Goal: Task Accomplishment & Management: Manage account settings

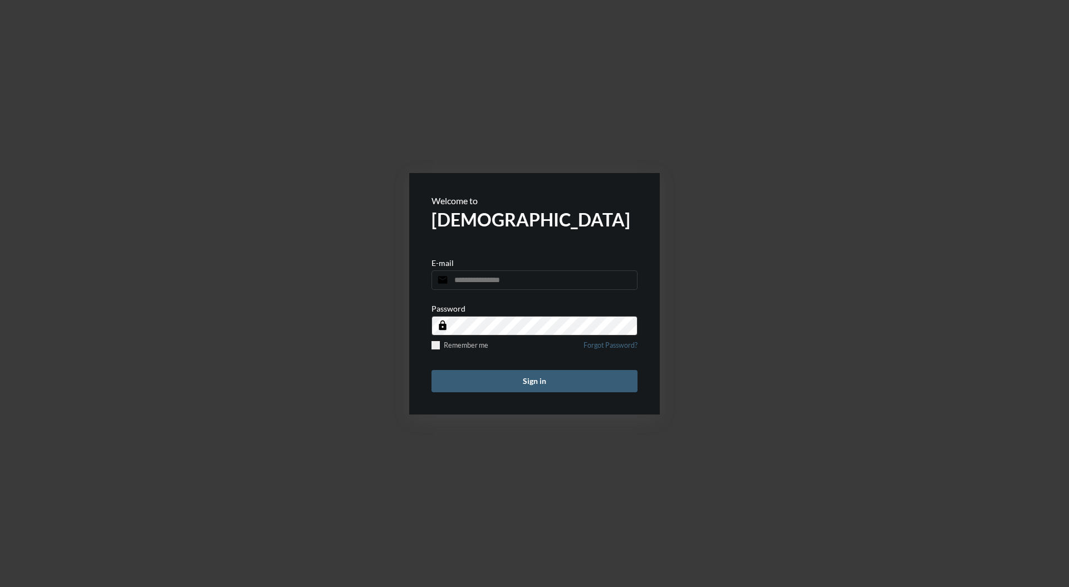
type input "**********"
click at [550, 390] on button "Sign in" at bounding box center [534, 381] width 206 height 22
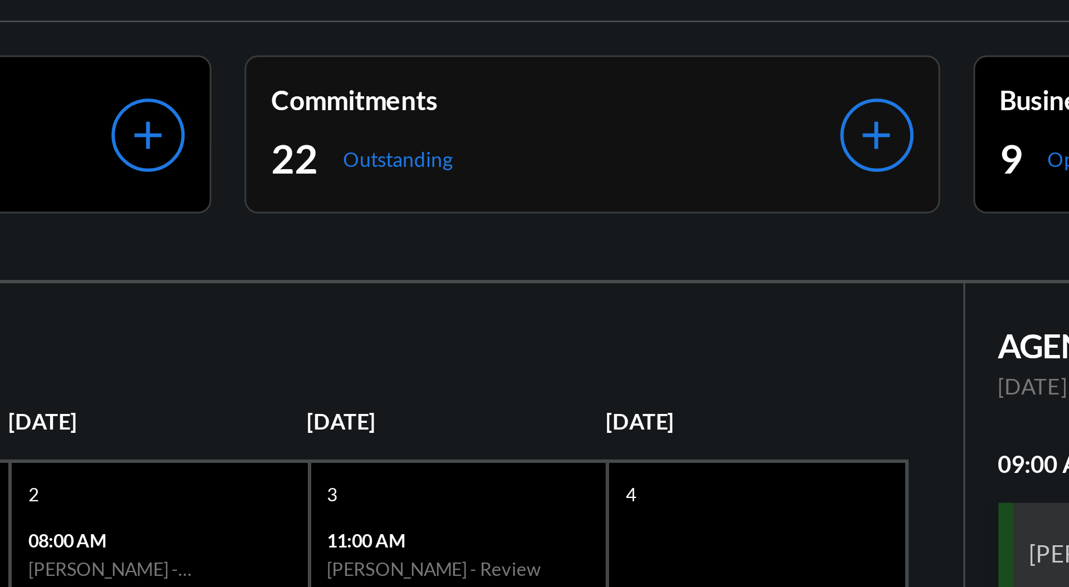
click at [738, 51] on p "Commitments" at bounding box center [685, 53] width 190 height 11
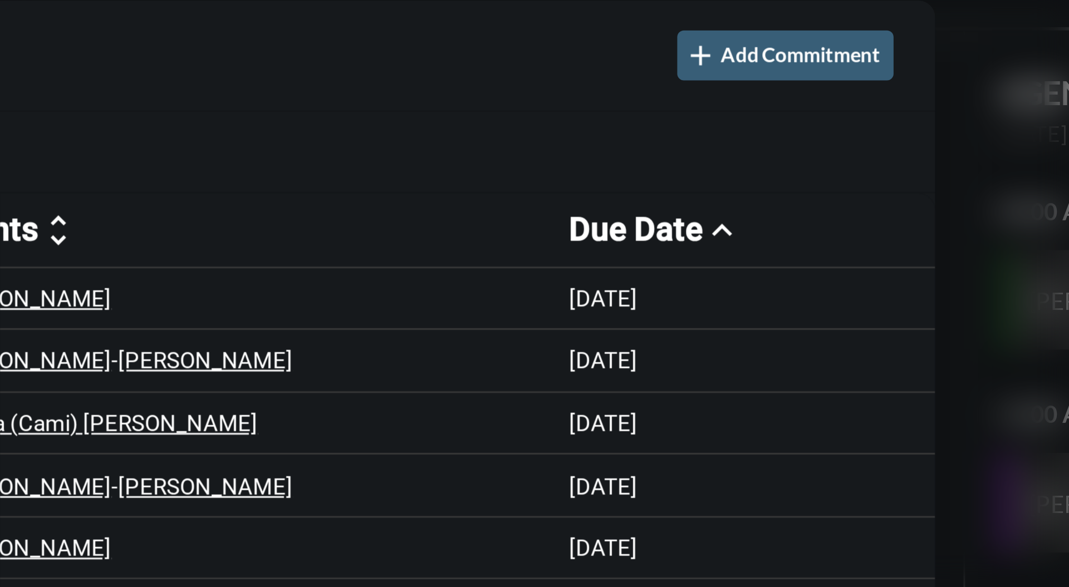
click at [837, 142] on div at bounding box center [534, 293] width 1069 height 587
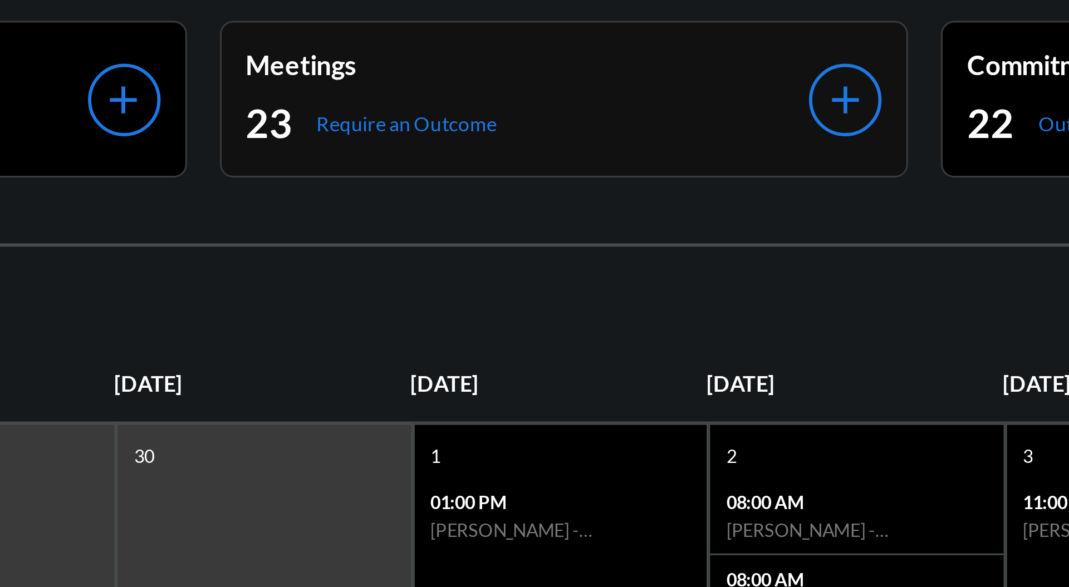
click at [466, 48] on p "Meetings" at bounding box center [442, 53] width 190 height 11
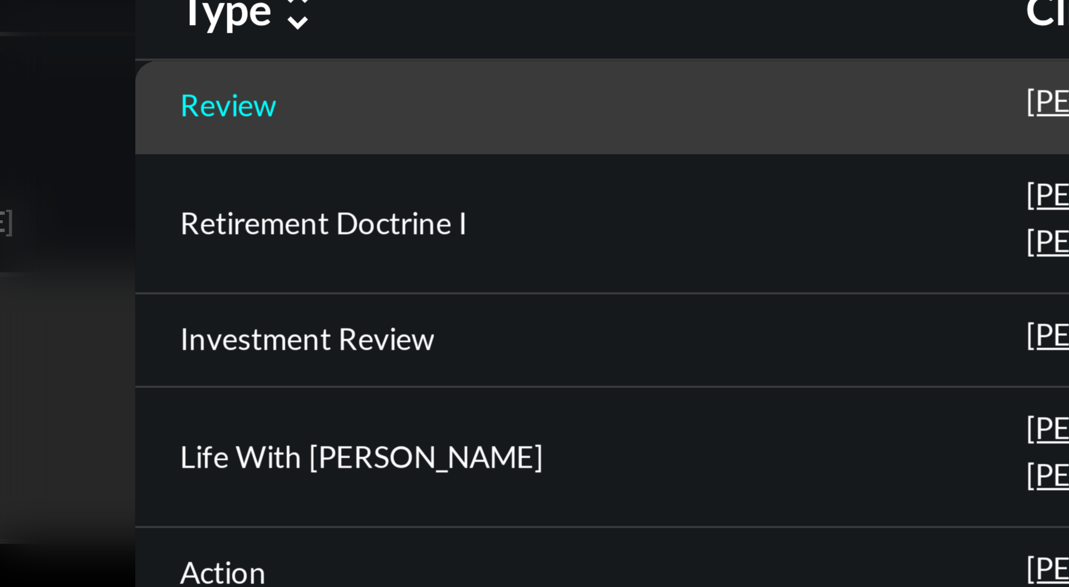
click at [285, 131] on p "Review" at bounding box center [279, 132] width 24 height 9
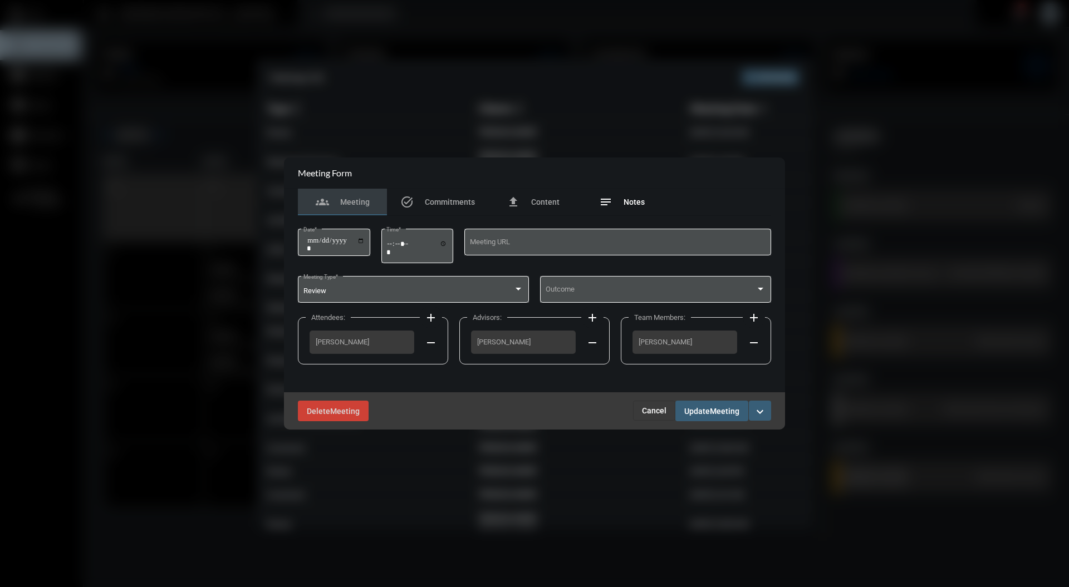
click at [631, 203] on span "Notes" at bounding box center [633, 202] width 21 height 9
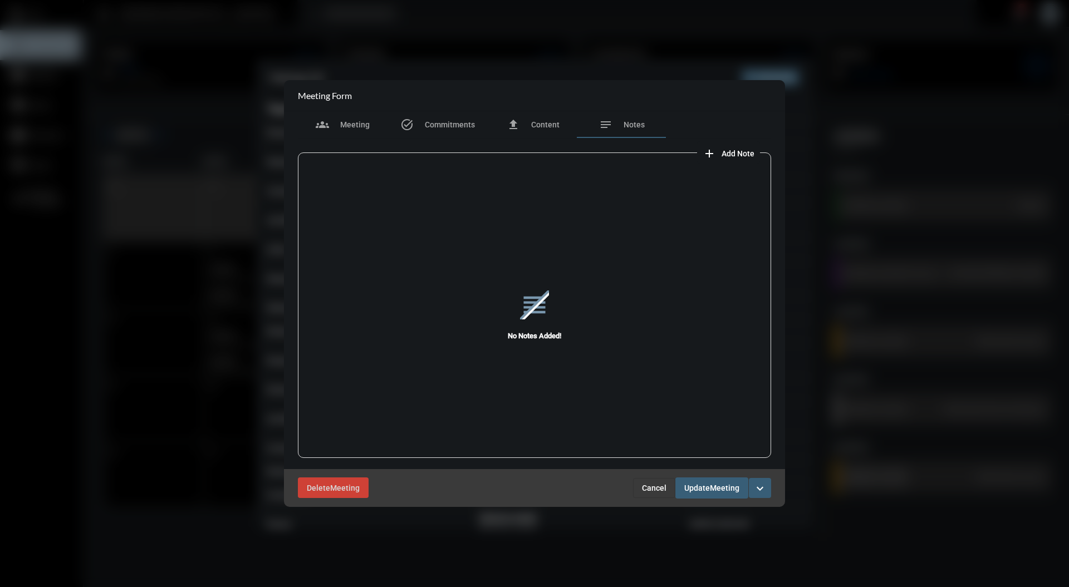
click at [745, 160] on button "add Add Note" at bounding box center [728, 152] width 63 height 22
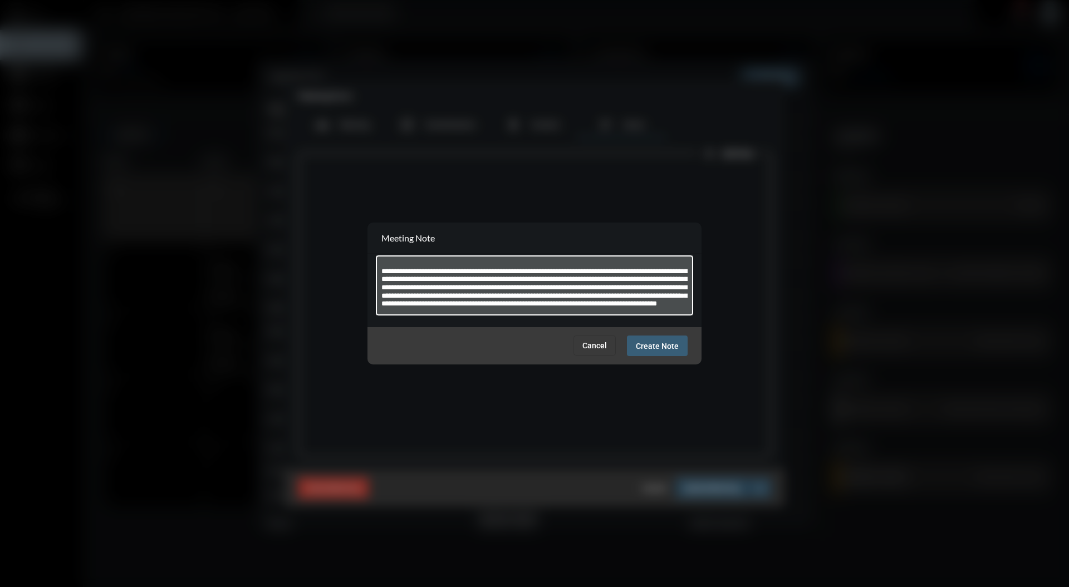
scroll to position [71, 0]
type textarea "**********"
click at [676, 362] on div "Cancel Create Note" at bounding box center [534, 345] width 334 height 37
click at [661, 358] on div "Cancel Create Note" at bounding box center [534, 345] width 334 height 37
click at [666, 346] on span "Create Note" at bounding box center [657, 346] width 43 height 9
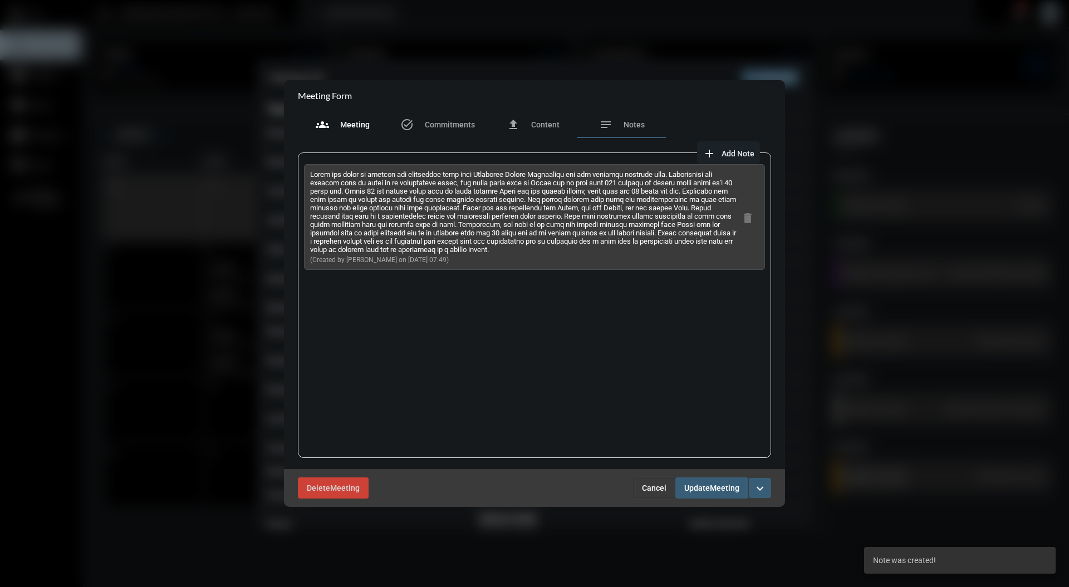
click at [363, 125] on span "Meeting" at bounding box center [354, 124] width 29 height 9
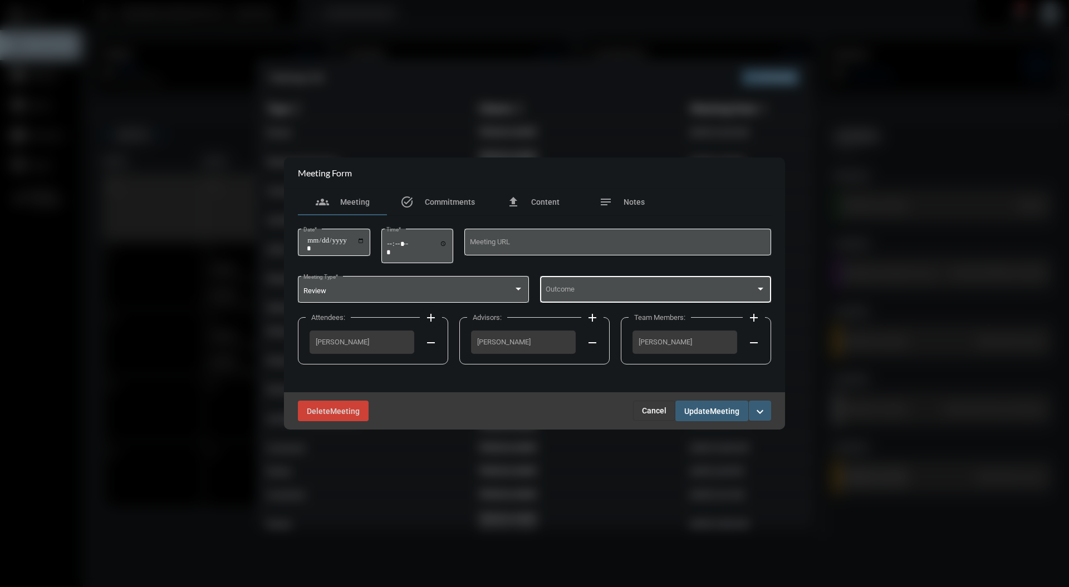
click at [757, 294] on div at bounding box center [760, 289] width 10 height 9
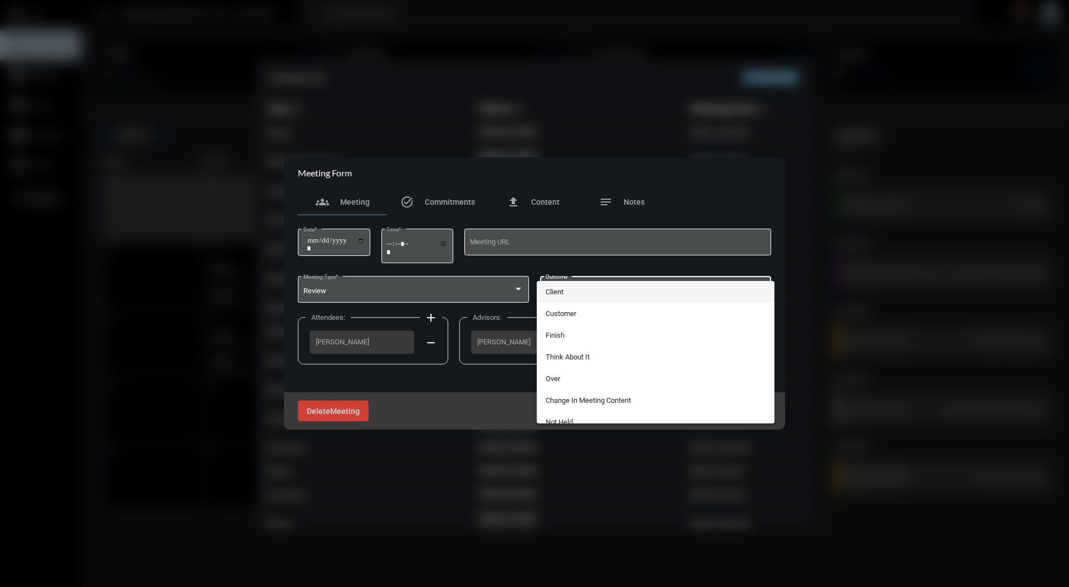
click at [471, 308] on div at bounding box center [534, 293] width 1069 height 587
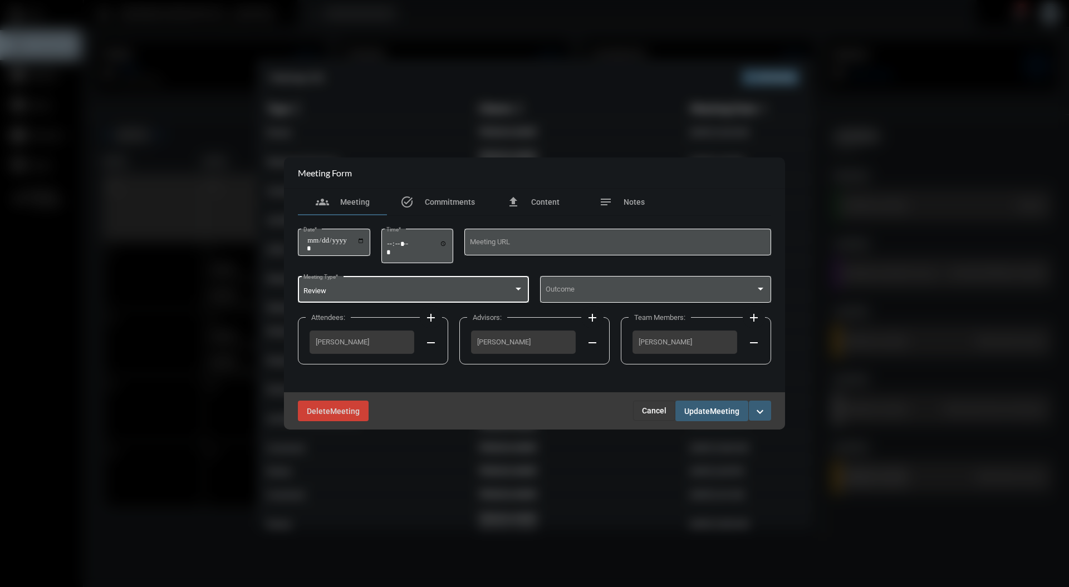
click at [454, 291] on div "Review" at bounding box center [408, 291] width 210 height 8
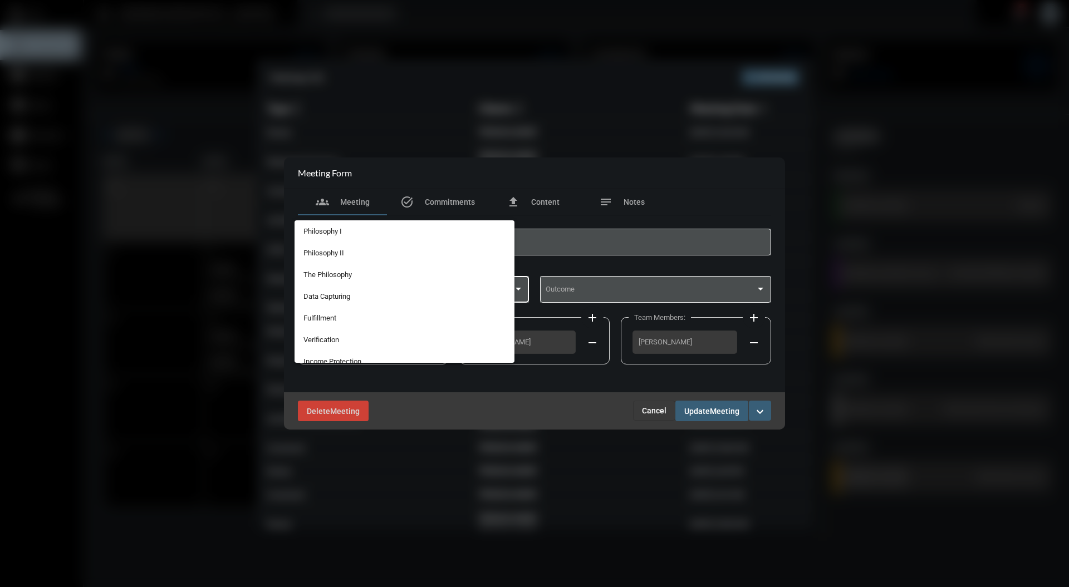
scroll to position [287, 0]
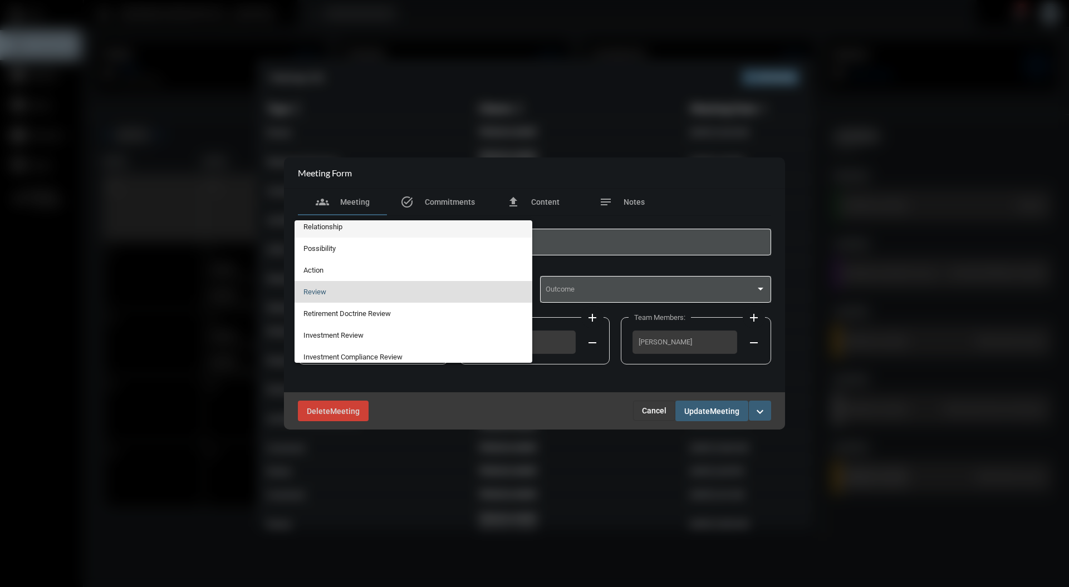
click at [407, 230] on span "Relationship" at bounding box center [413, 227] width 220 height 22
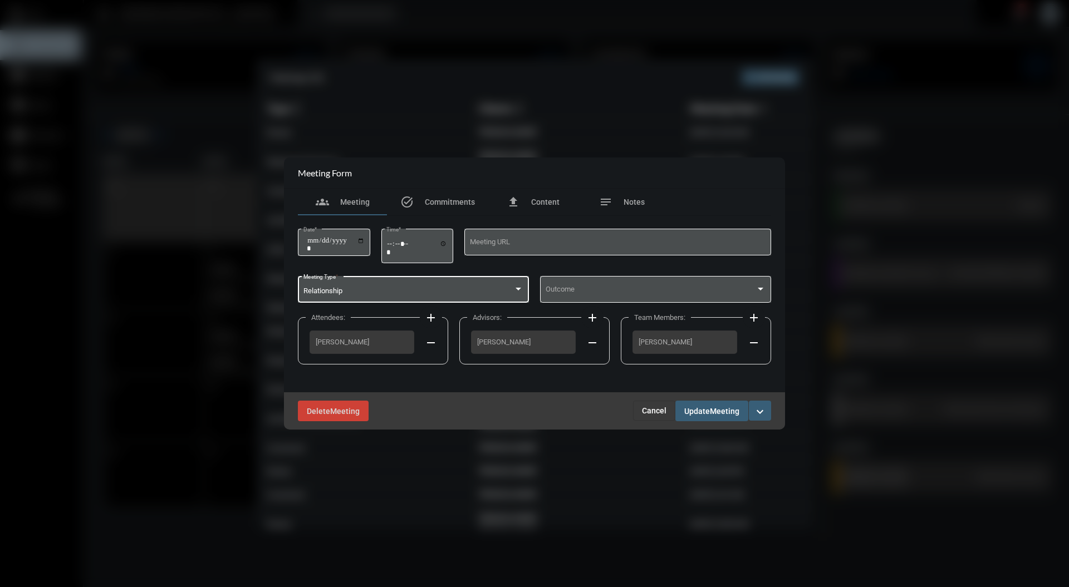
click at [776, 295] on div "**********" at bounding box center [534, 304] width 484 height 176
click at [779, 286] on div "**********" at bounding box center [534, 291] width 501 height 204
click at [760, 289] on div at bounding box center [760, 289] width 6 height 3
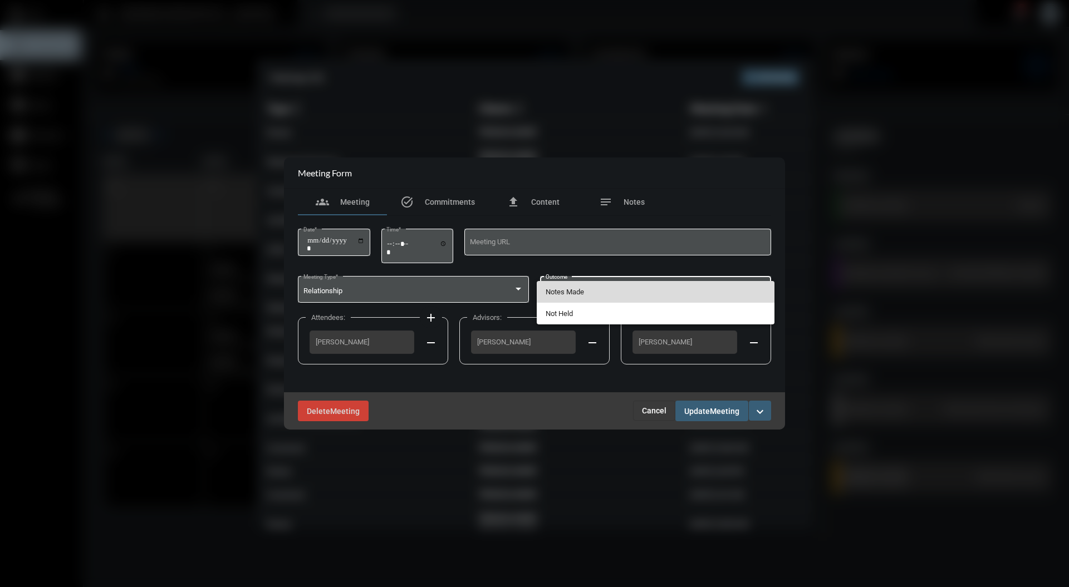
click at [694, 297] on span "Notes Made" at bounding box center [655, 292] width 220 height 22
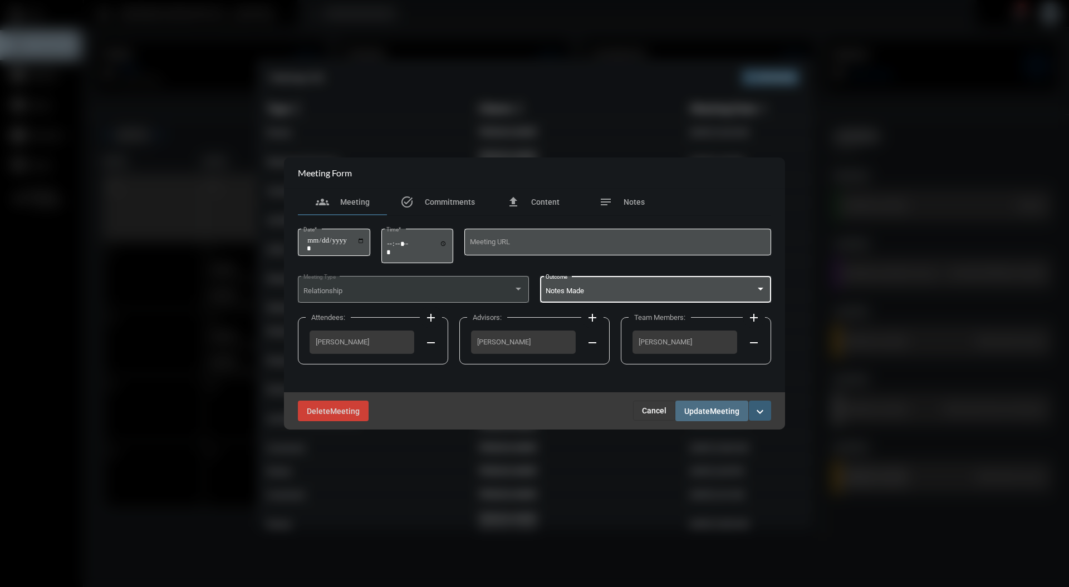
click at [732, 409] on span "Meeting" at bounding box center [724, 411] width 29 height 9
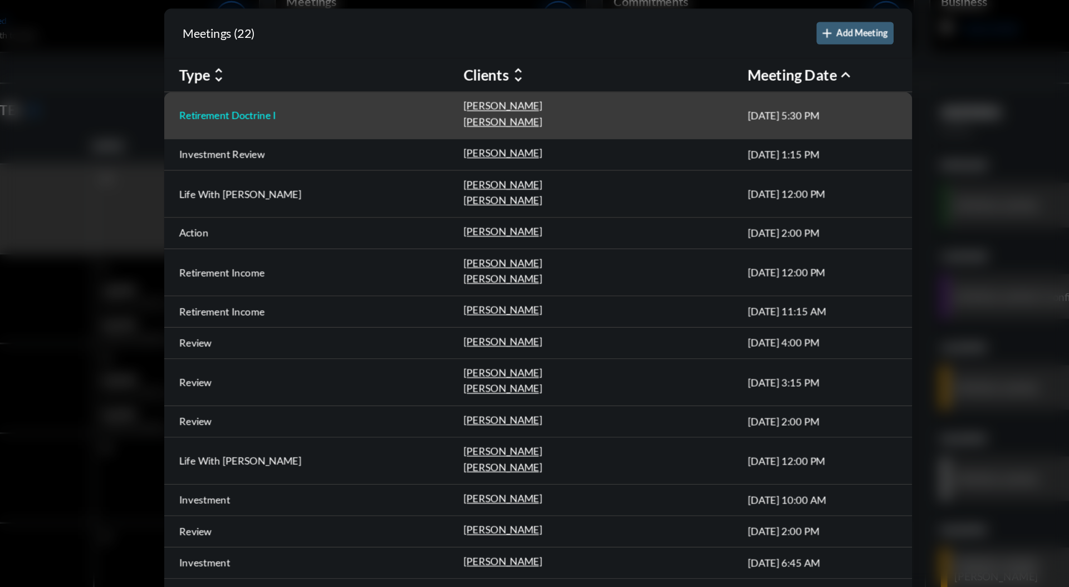
click at [319, 136] on p "Retirement Doctrine I" at bounding box center [303, 138] width 72 height 9
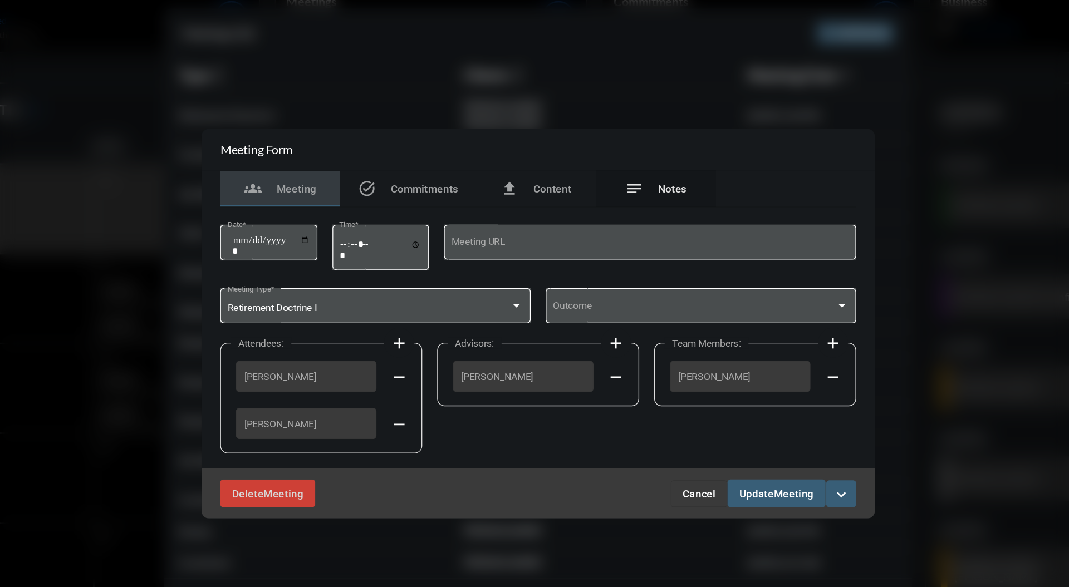
click at [633, 200] on div "notes Notes" at bounding box center [621, 193] width 89 height 27
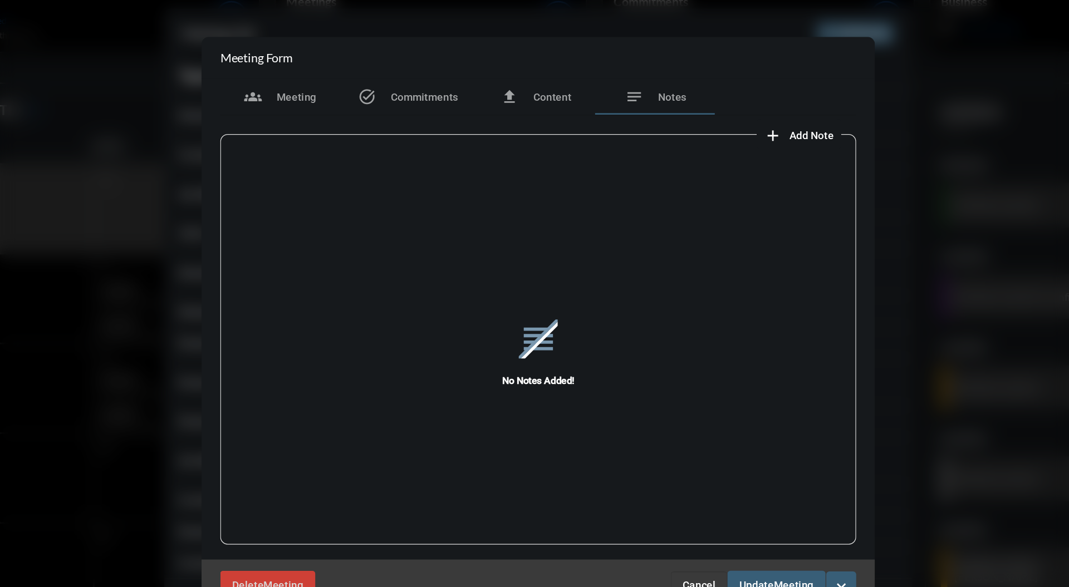
click at [738, 160] on button "add Add Note" at bounding box center [728, 152] width 63 height 22
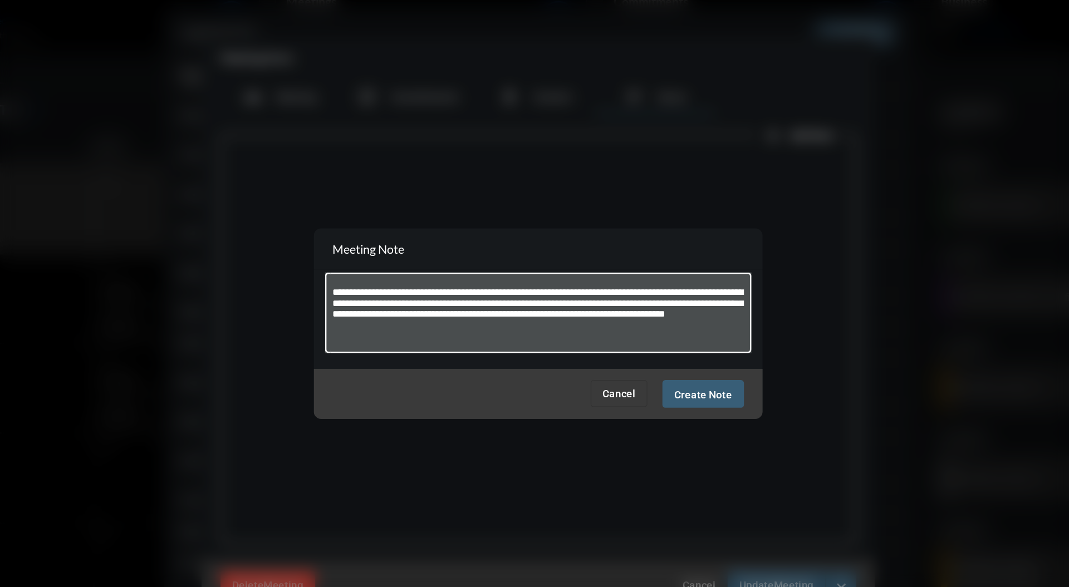
type textarea "**********"
click at [672, 359] on div "Cancel Create Note" at bounding box center [534, 345] width 334 height 37
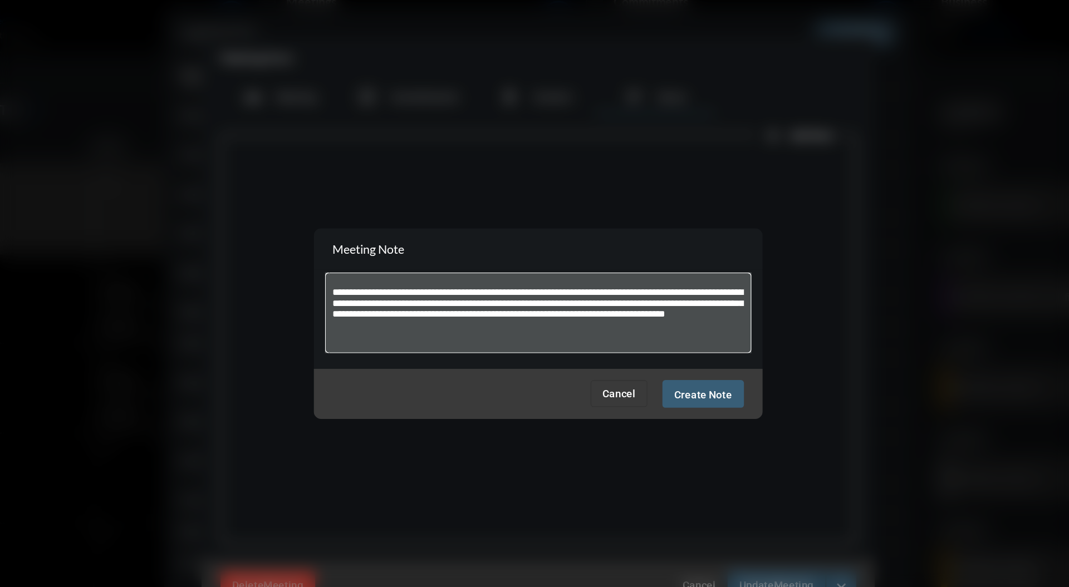
click at [666, 360] on div "Cancel Create Note" at bounding box center [534, 345] width 334 height 37
click at [661, 357] on div "Cancel Create Note" at bounding box center [534, 345] width 334 height 37
click at [661, 349] on span "Create Note" at bounding box center [657, 346] width 43 height 9
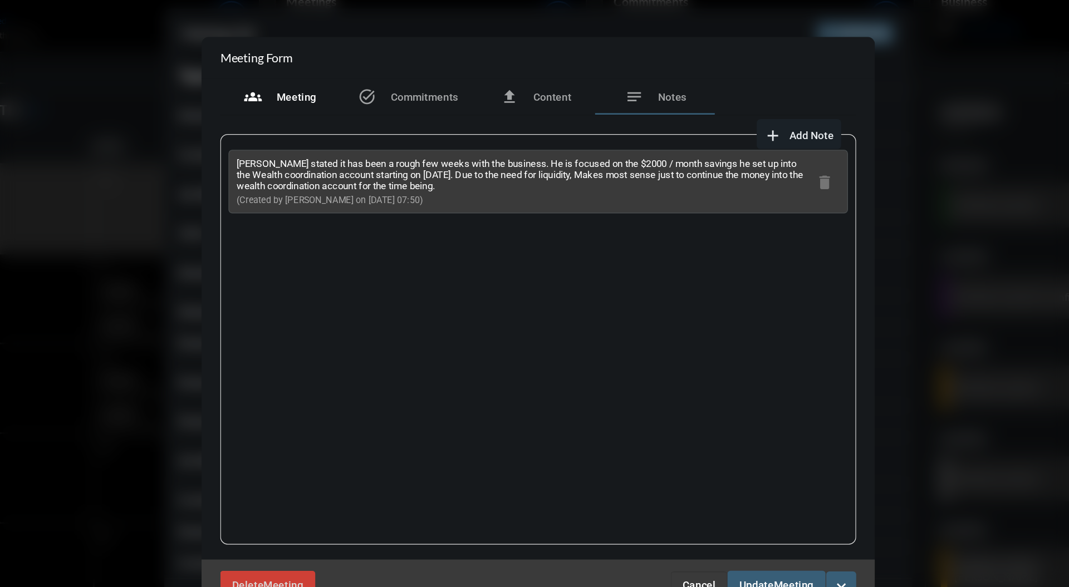
click at [358, 126] on span "Meeting" at bounding box center [354, 124] width 29 height 9
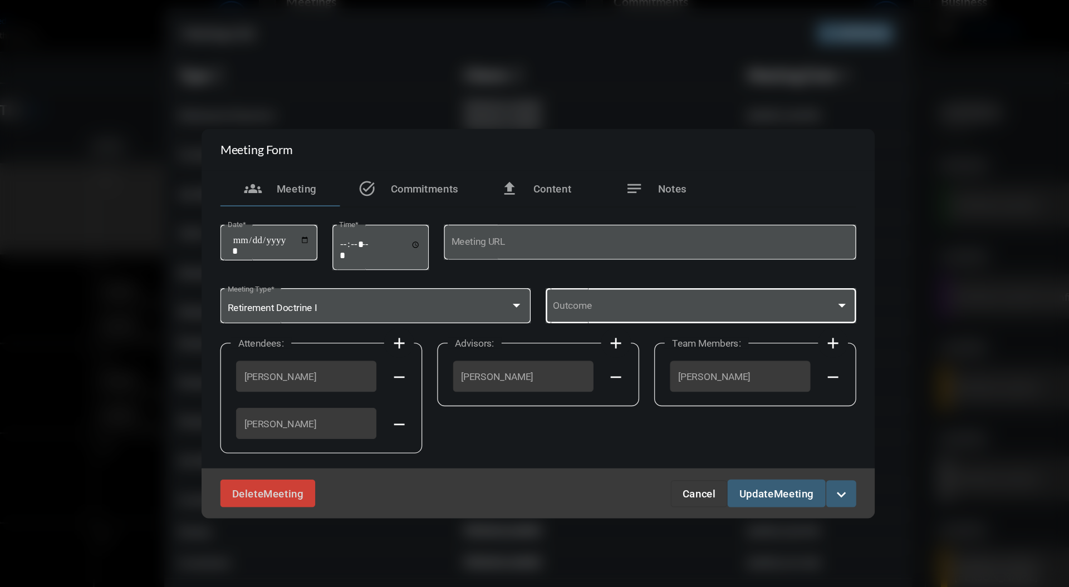
click at [747, 282] on span at bounding box center [650, 282] width 210 height 8
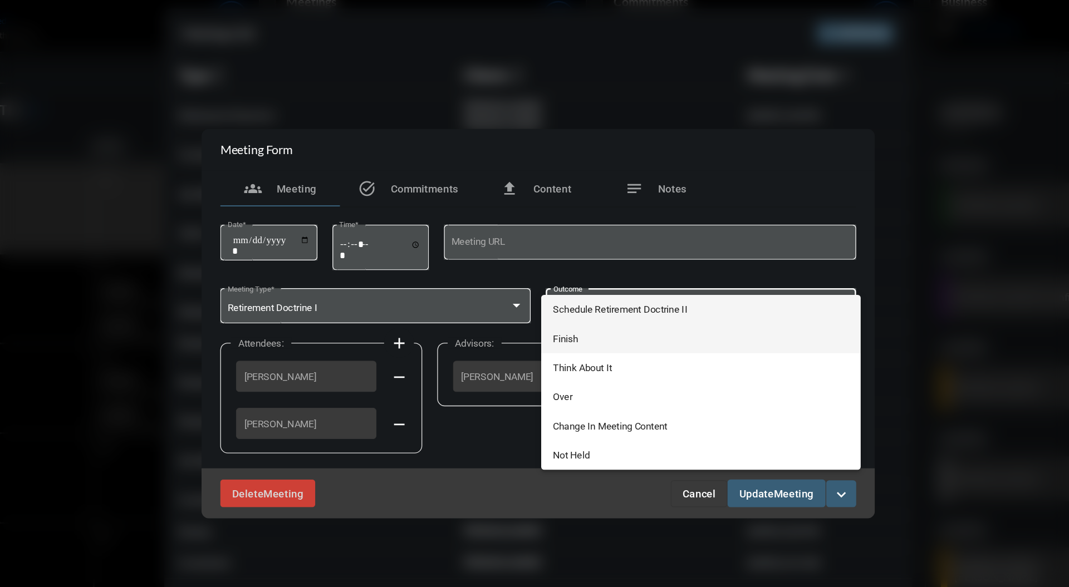
click at [622, 305] on span "Finish" at bounding box center [655, 305] width 220 height 22
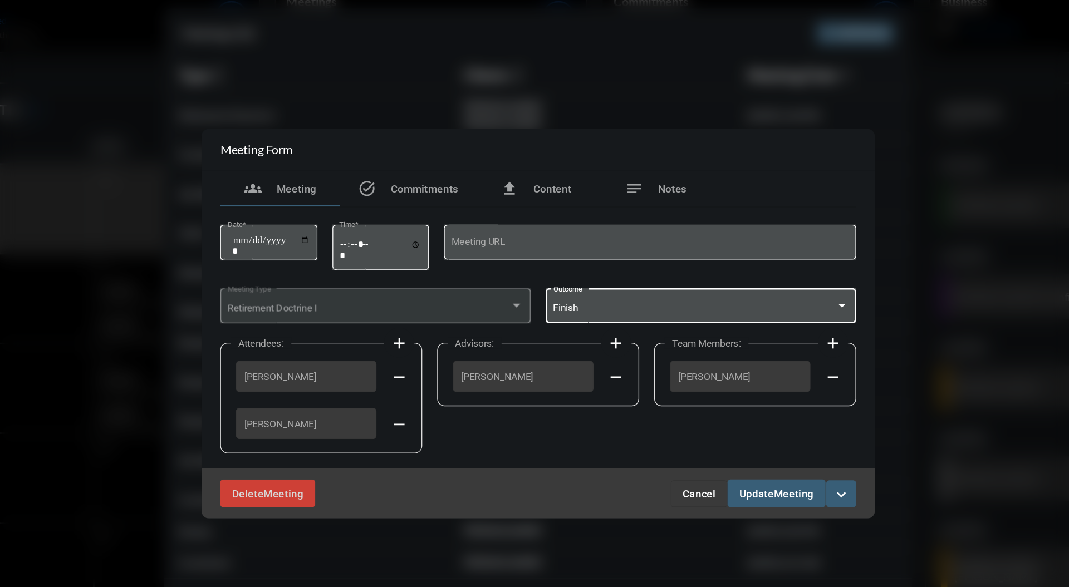
click at [722, 422] on span "Meeting" at bounding box center [724, 420] width 29 height 9
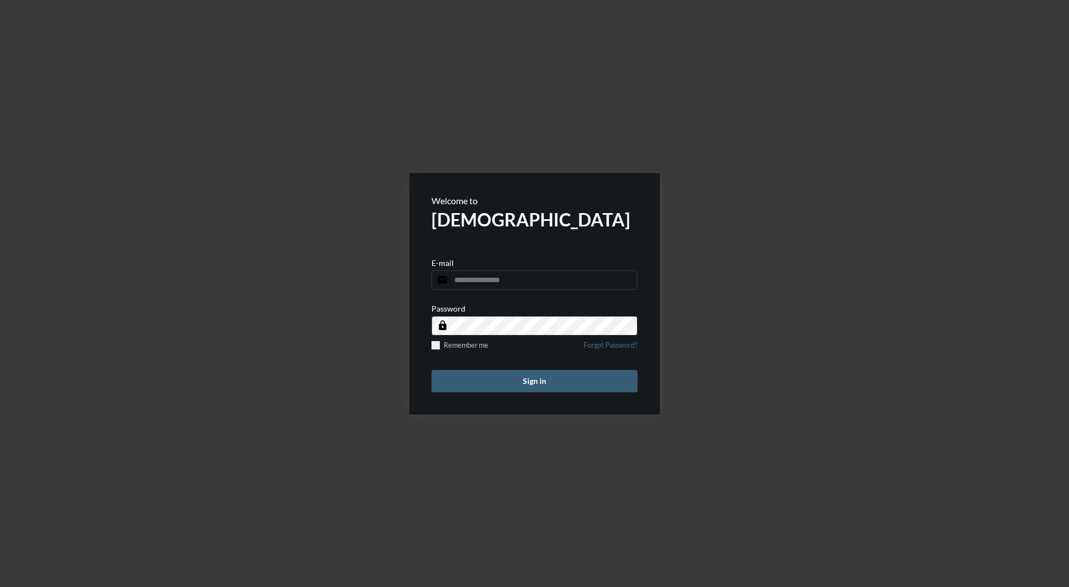
type input "**********"
click at [544, 386] on button "Sign in" at bounding box center [534, 381] width 206 height 22
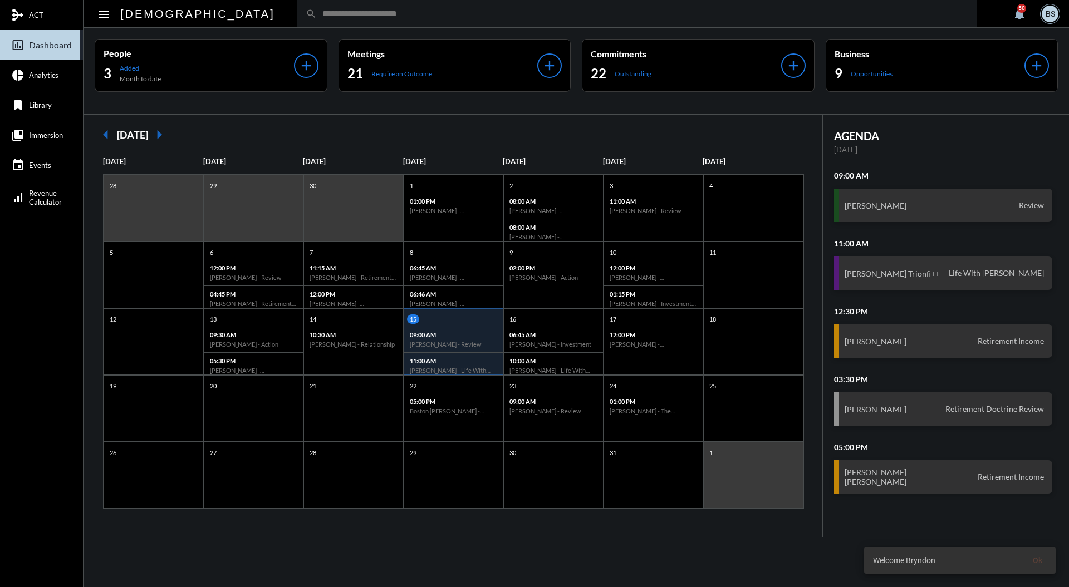
click at [452, 18] on input "text" at bounding box center [642, 13] width 651 height 9
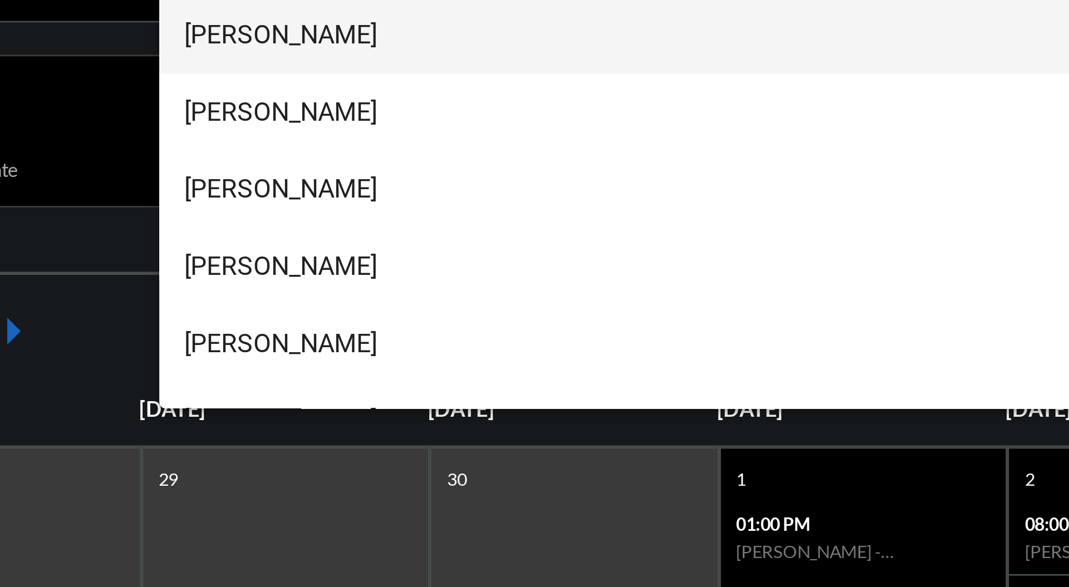
type input "*****"
click at [284, 30] on span "[PERSON_NAME]" at bounding box center [589, 32] width 741 height 27
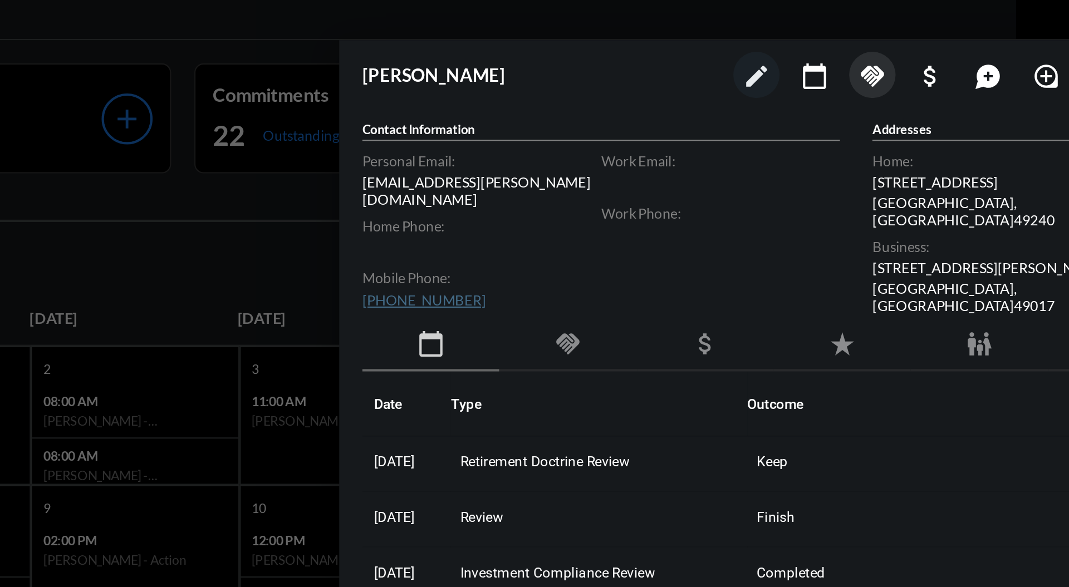
click at [907, 42] on mat-icon "handshake" at bounding box center [906, 44] width 13 height 13
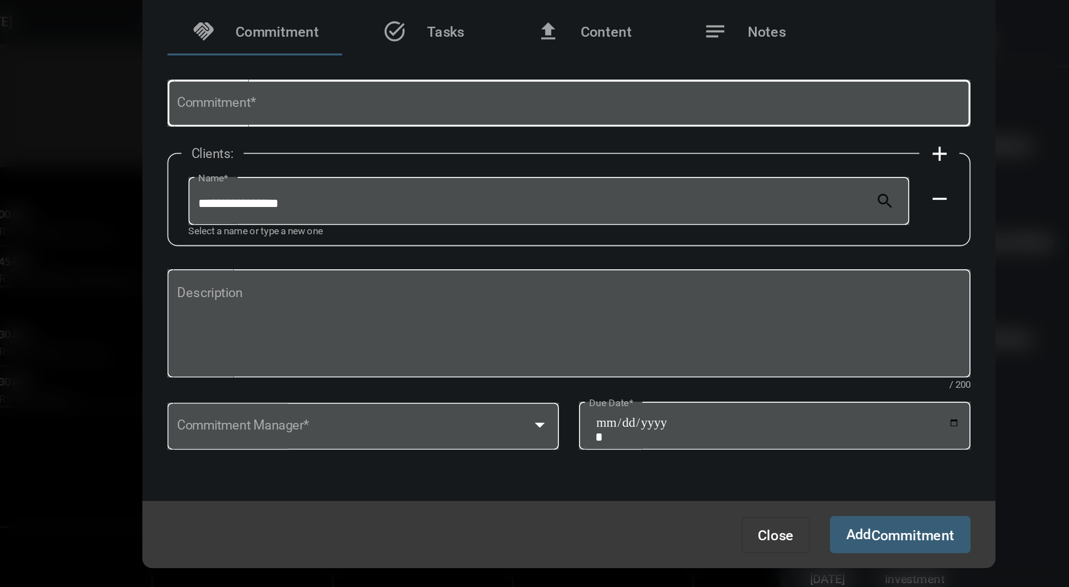
click at [557, 205] on input "Commitment *" at bounding box center [534, 209] width 435 height 8
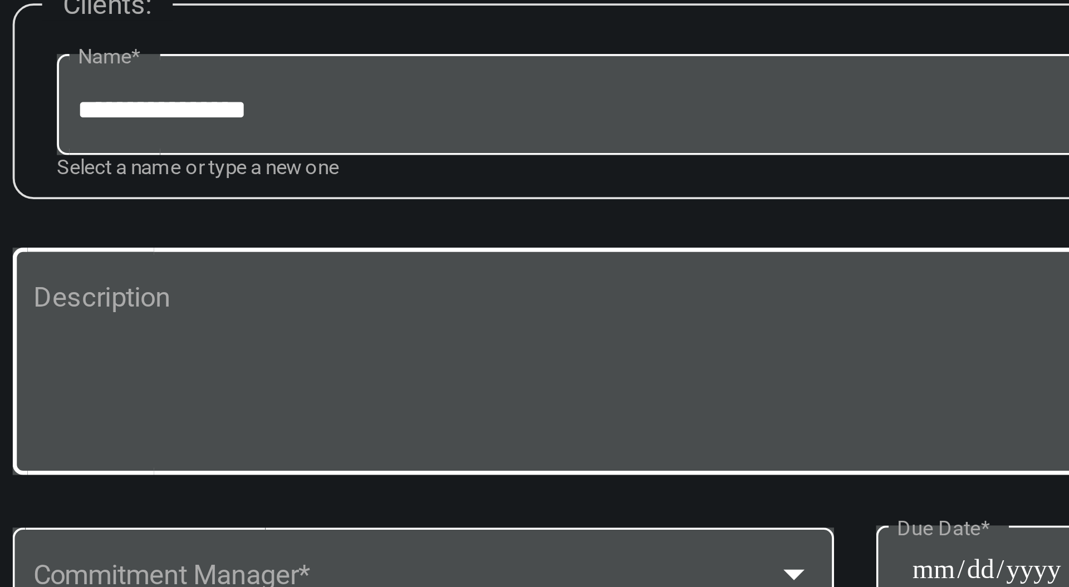
type input "**********"
click at [469, 311] on textarea "Description" at bounding box center [534, 331] width 435 height 44
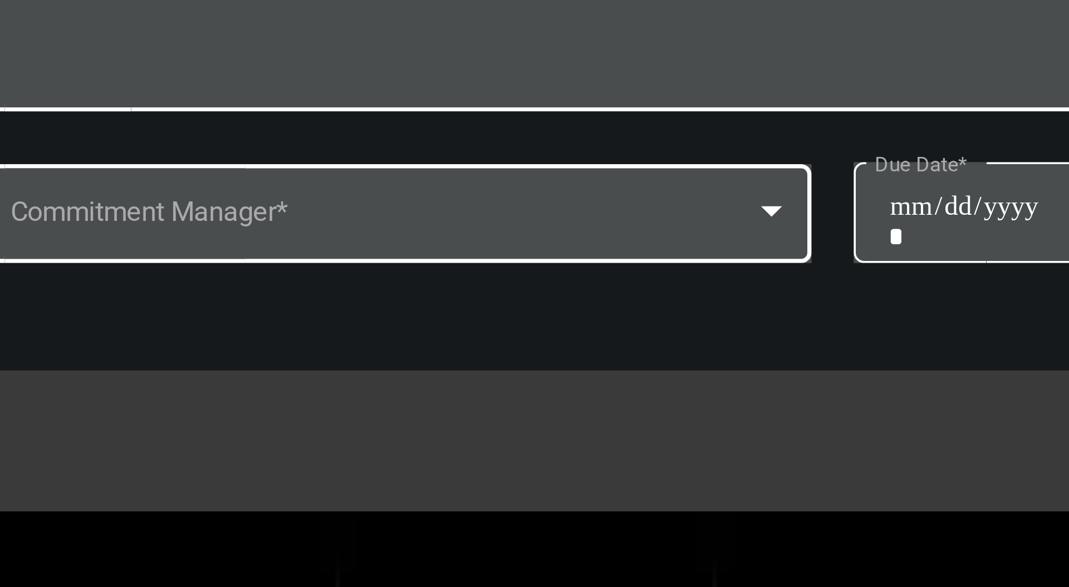
type textarea "**********"
click at [514, 387] on div at bounding box center [518, 385] width 10 height 9
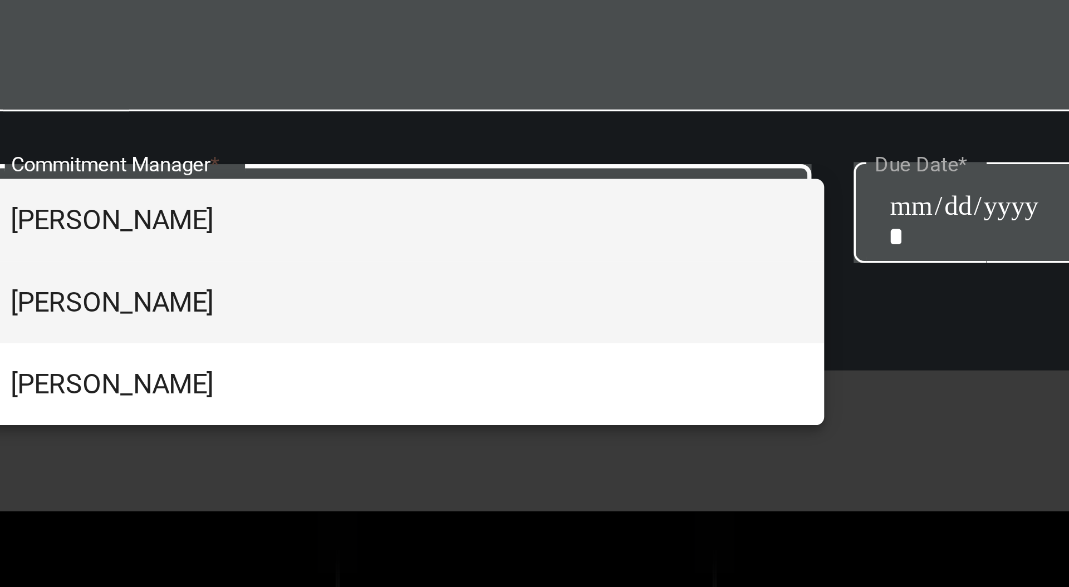
click at [463, 400] on span "[PERSON_NAME]" at bounding box center [420, 409] width 206 height 22
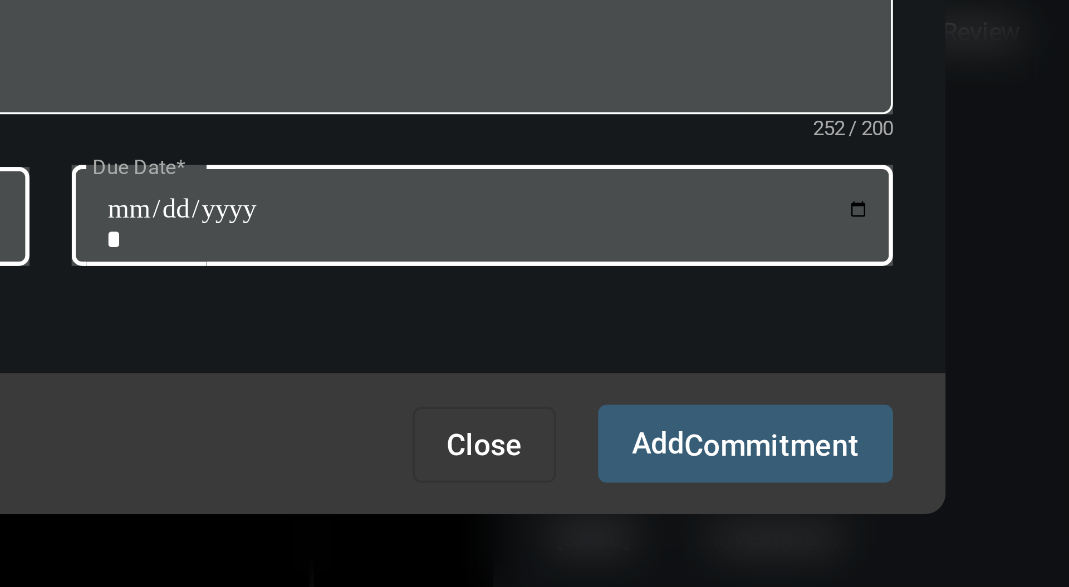
click at [750, 383] on input "Due Date *" at bounding box center [650, 388] width 203 height 16
type input "**********"
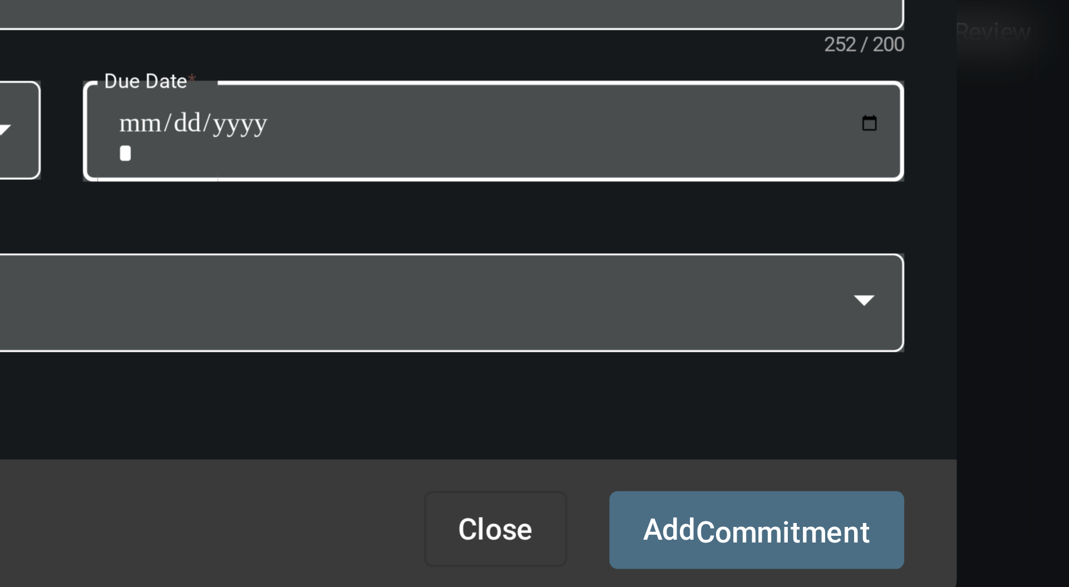
click at [715, 470] on span "Commitment" at bounding box center [725, 469] width 46 height 9
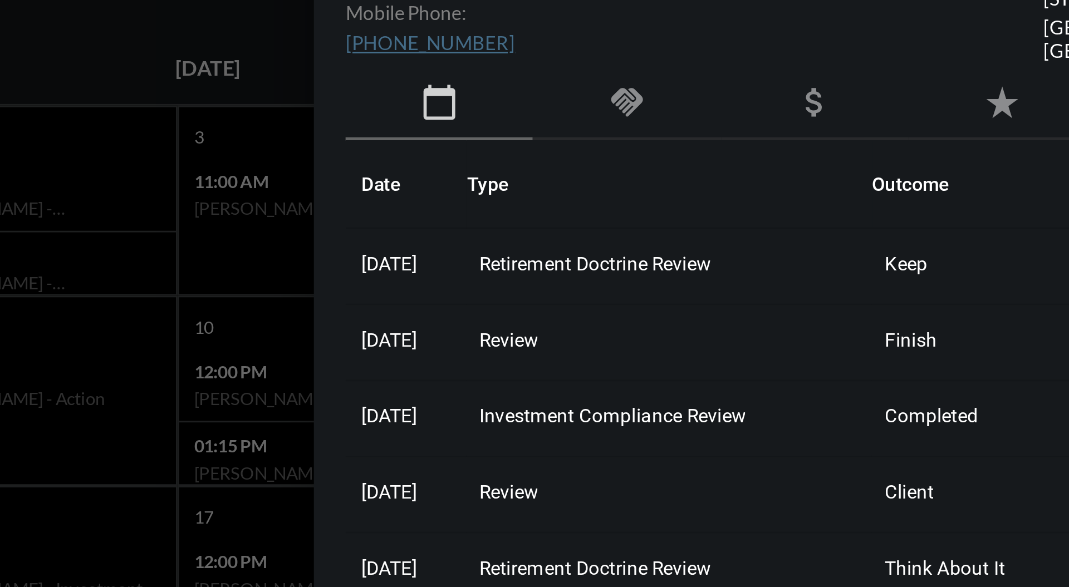
click at [761, 169] on mat-icon "handshake" at bounding box center [760, 173] width 13 height 13
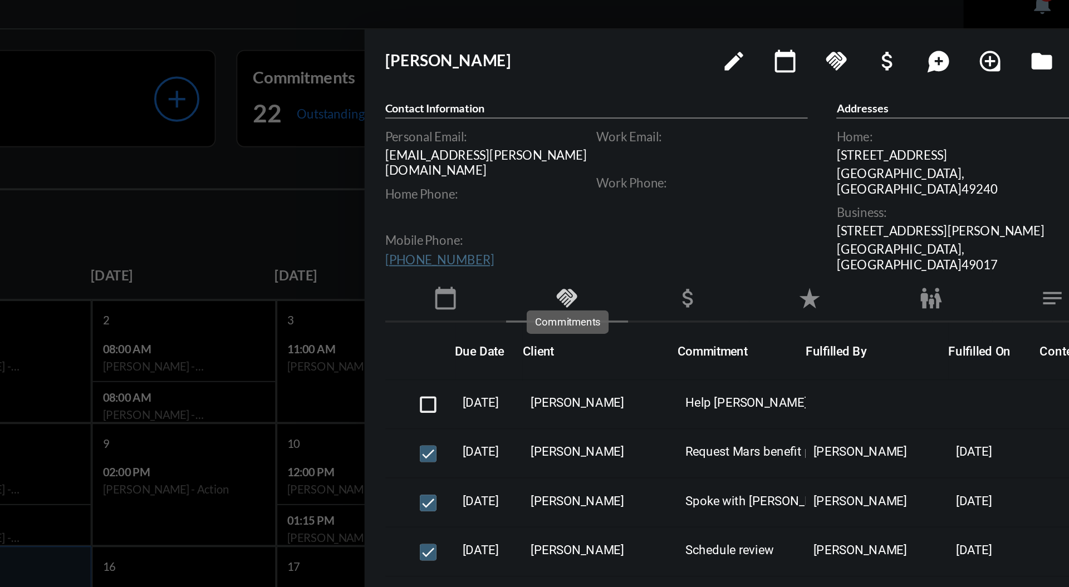
click at [697, 161] on div "calendar_today" at bounding box center [695, 174] width 66 height 26
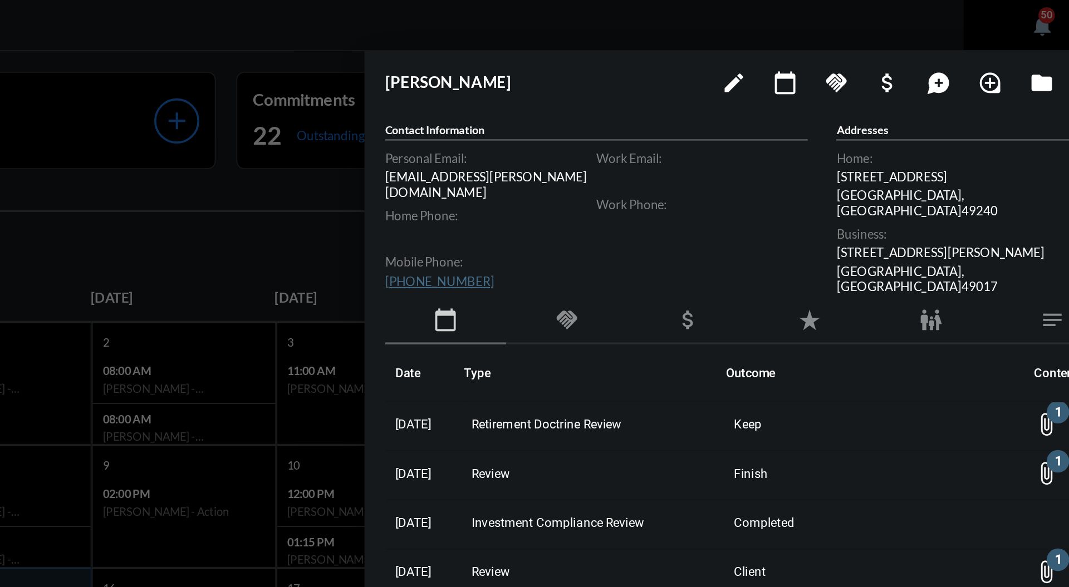
click at [883, 45] on mat-icon "calendar_today" at bounding box center [879, 44] width 13 height 13
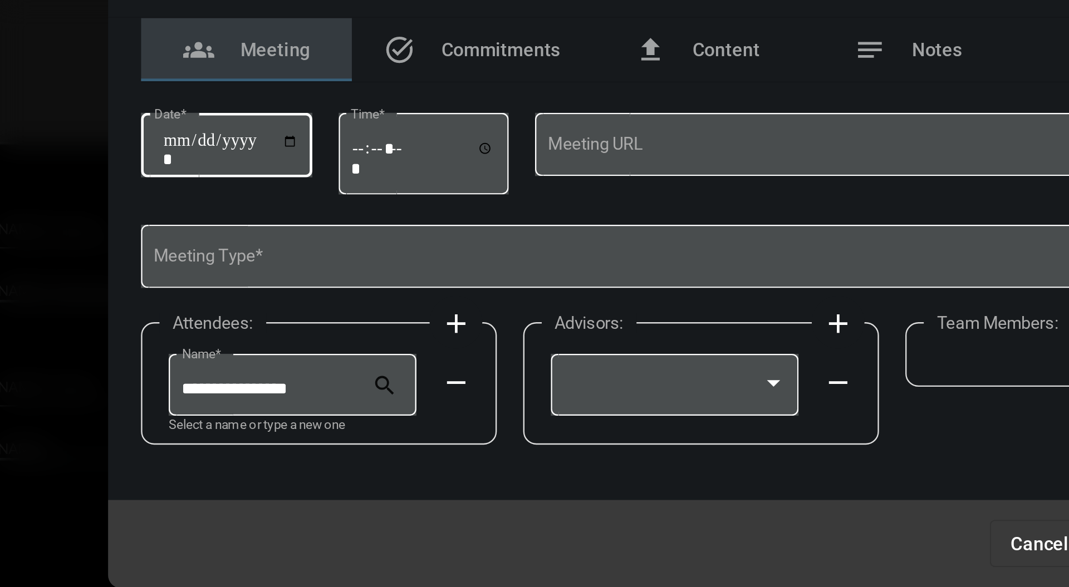
click at [365, 245] on input "Date *" at bounding box center [336, 245] width 58 height 16
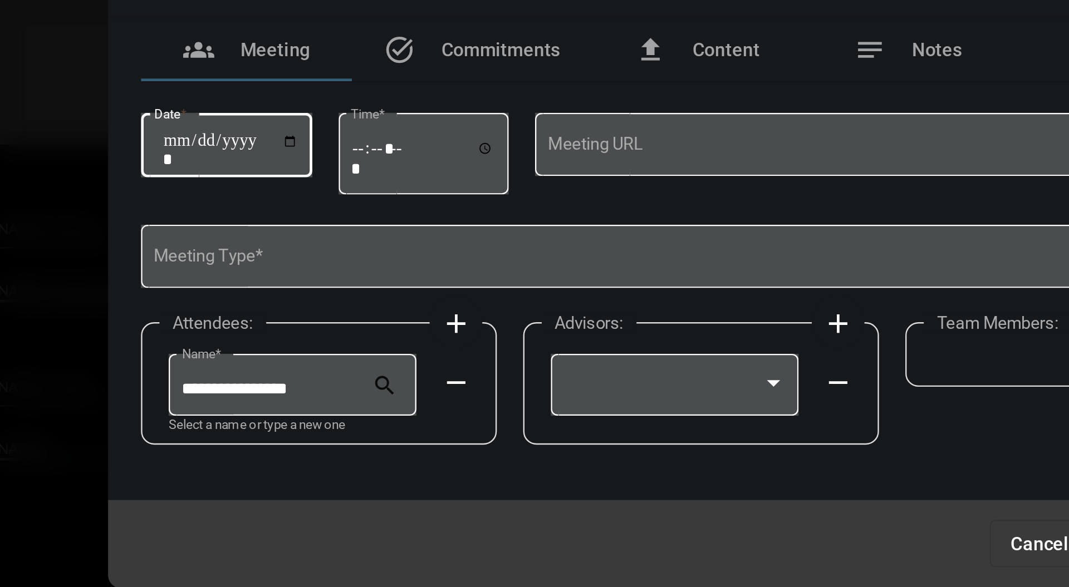
click at [365, 243] on input "Date *" at bounding box center [336, 245] width 58 height 16
type input "**********"
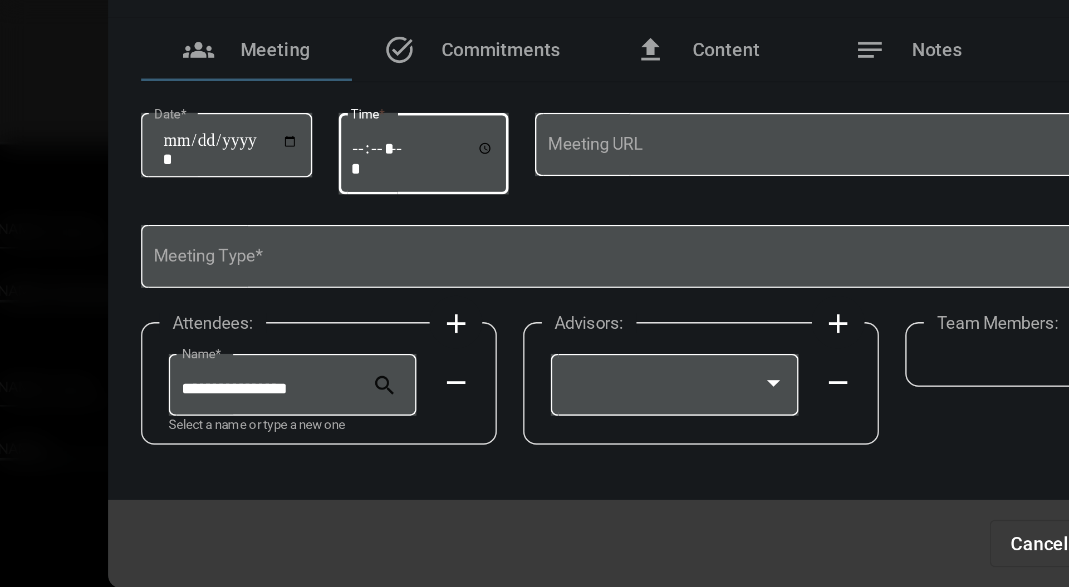
click at [393, 248] on input "Time *" at bounding box center [416, 247] width 61 height 16
type input "*****"
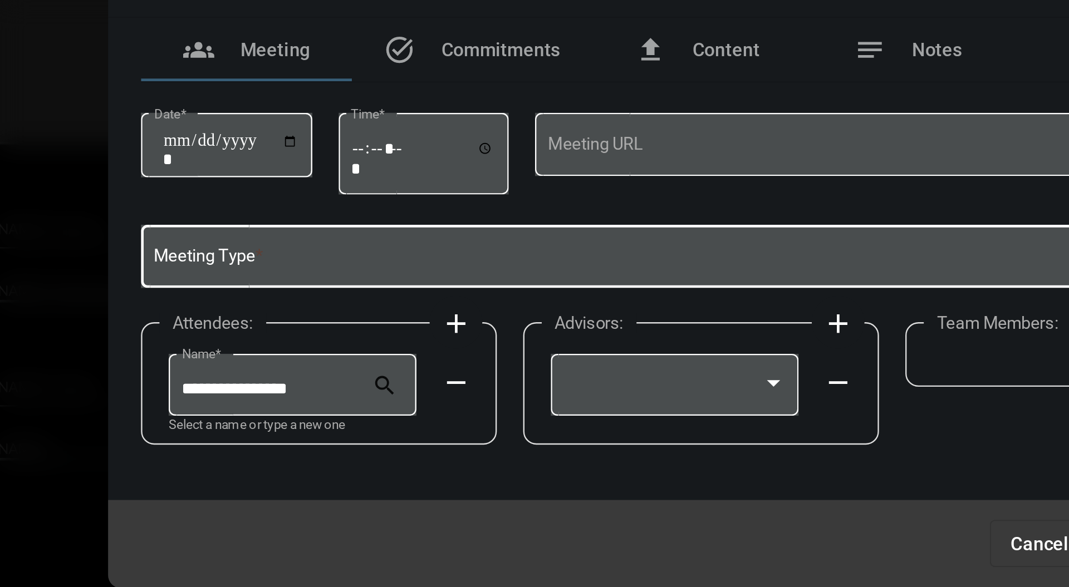
click at [379, 291] on span at bounding box center [529, 291] width 452 height 8
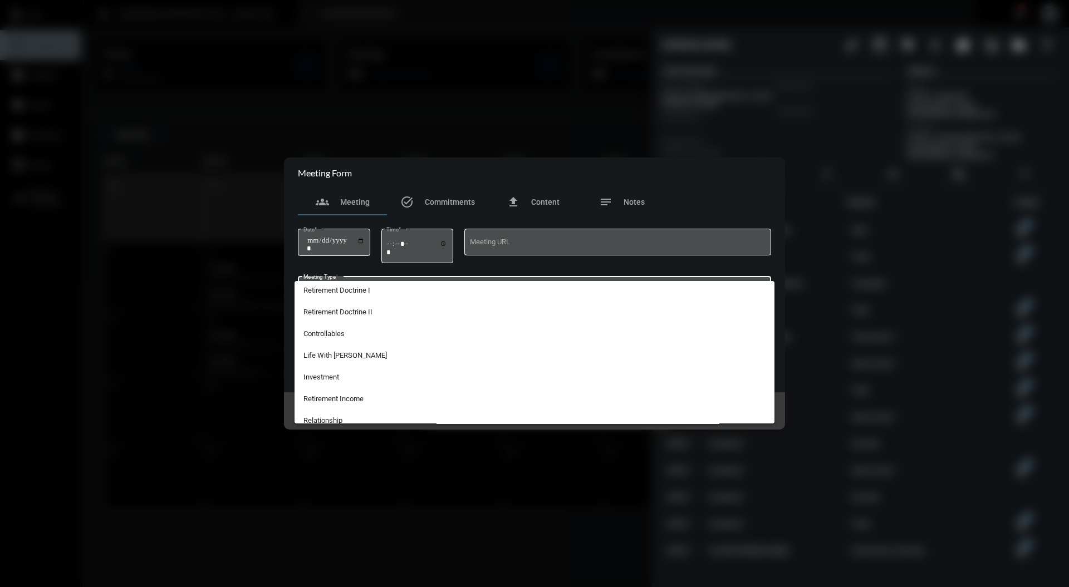
scroll to position [223, 0]
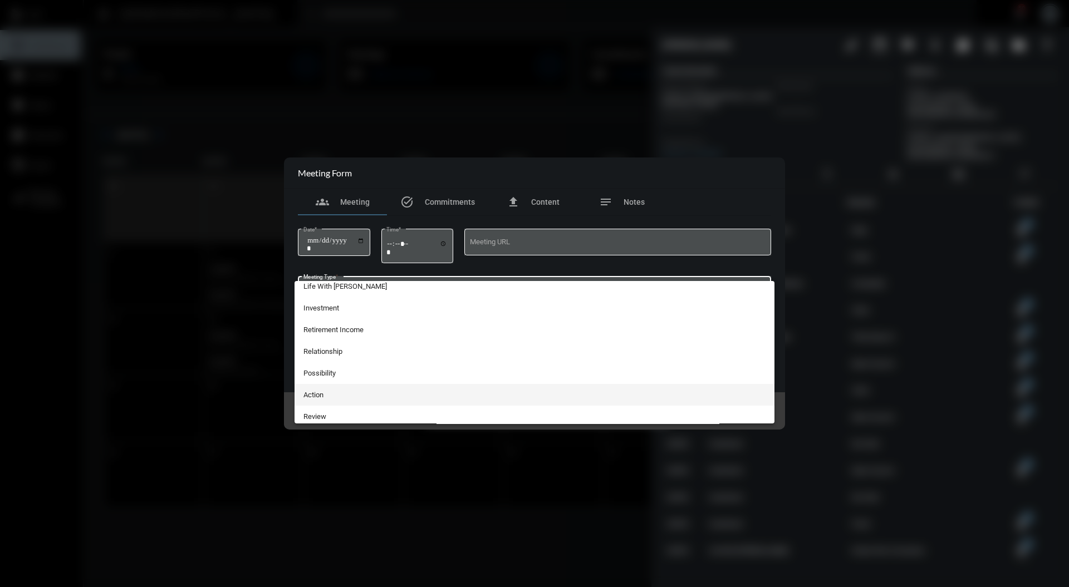
click at [353, 391] on span "Action" at bounding box center [534, 395] width 462 height 22
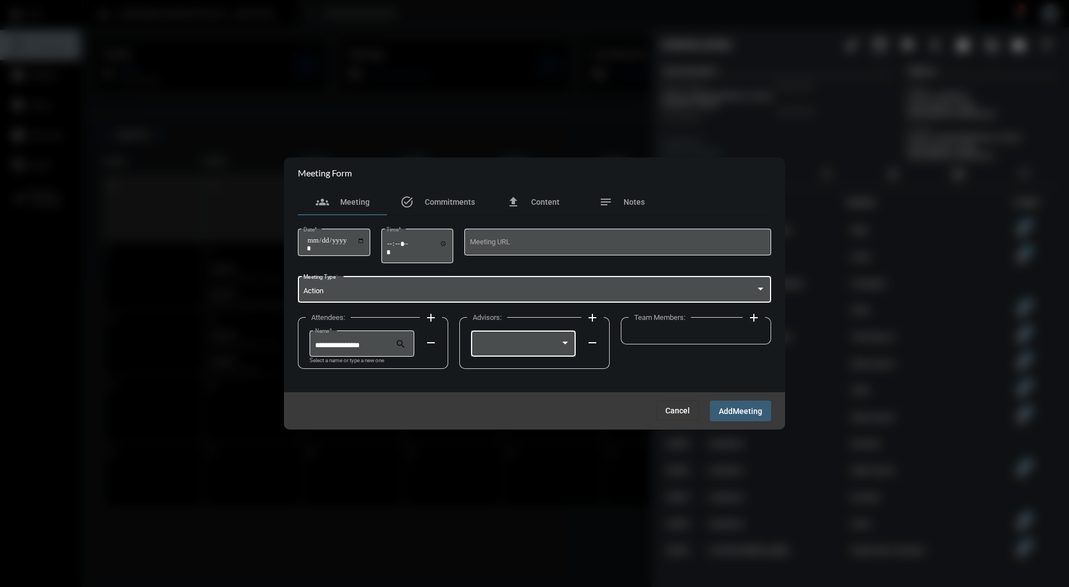
click at [569, 343] on div at bounding box center [565, 343] width 10 height 9
click at [561, 346] on span "[PERSON_NAME]" at bounding box center [523, 347] width 94 height 22
click at [757, 318] on mat-icon "add" at bounding box center [753, 317] width 13 height 13
click at [730, 337] on div at bounding box center [685, 343] width 94 height 28
click at [698, 345] on span "[PERSON_NAME]" at bounding box center [684, 347] width 94 height 22
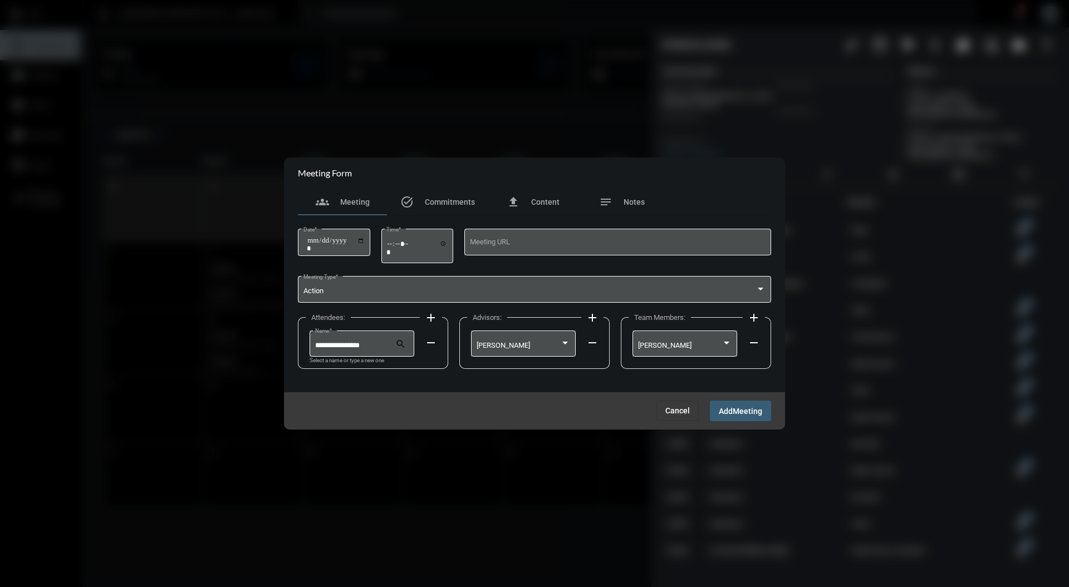
click at [731, 410] on span "Add" at bounding box center [726, 411] width 14 height 9
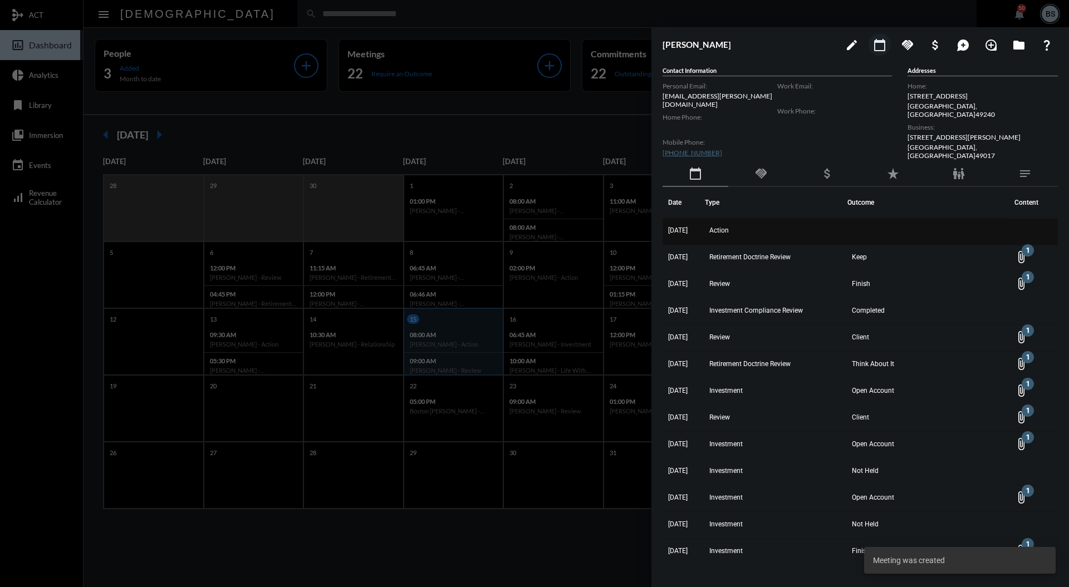
click at [729, 227] on span "Action" at bounding box center [718, 231] width 19 height 8
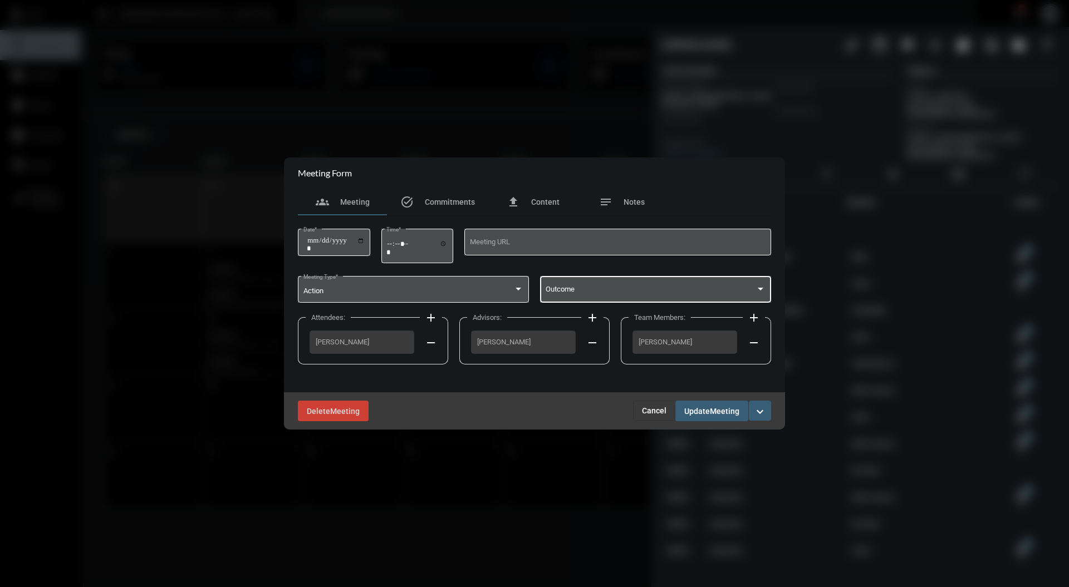
click at [618, 289] on span at bounding box center [650, 291] width 210 height 8
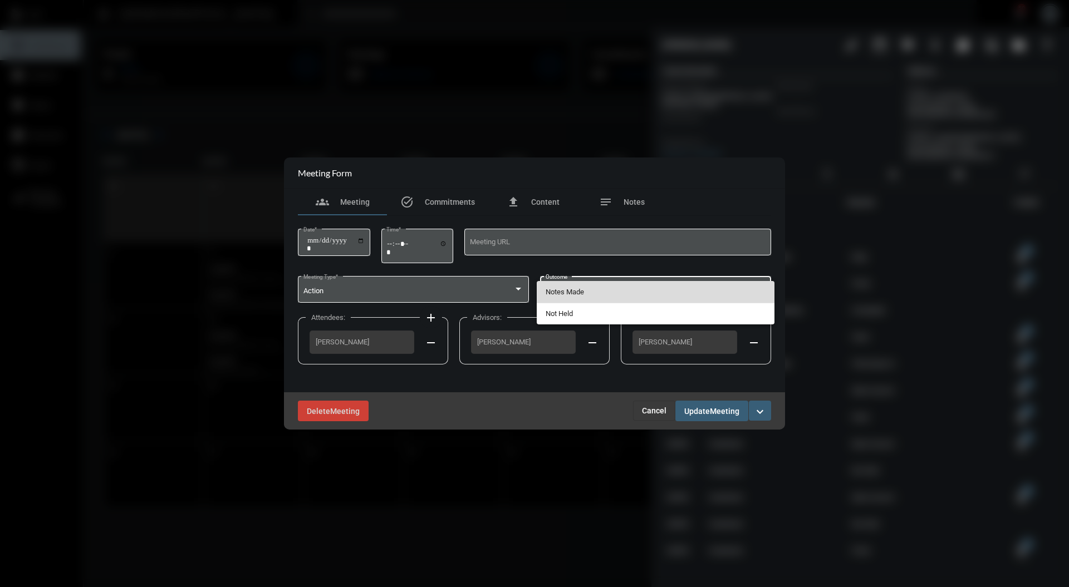
click at [614, 289] on span "Notes Made" at bounding box center [655, 292] width 220 height 22
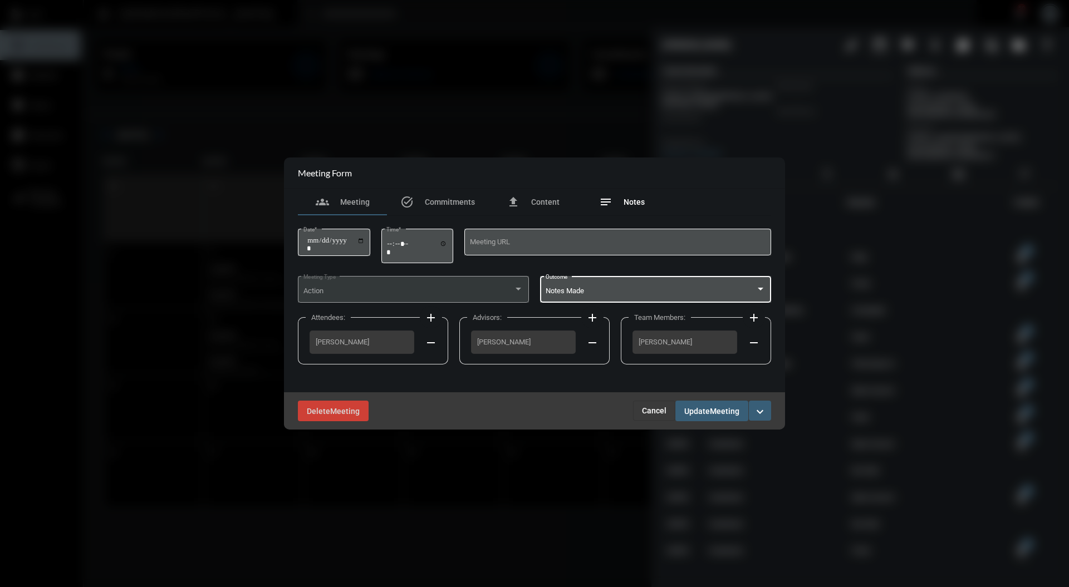
click at [625, 201] on span "Notes" at bounding box center [633, 202] width 21 height 9
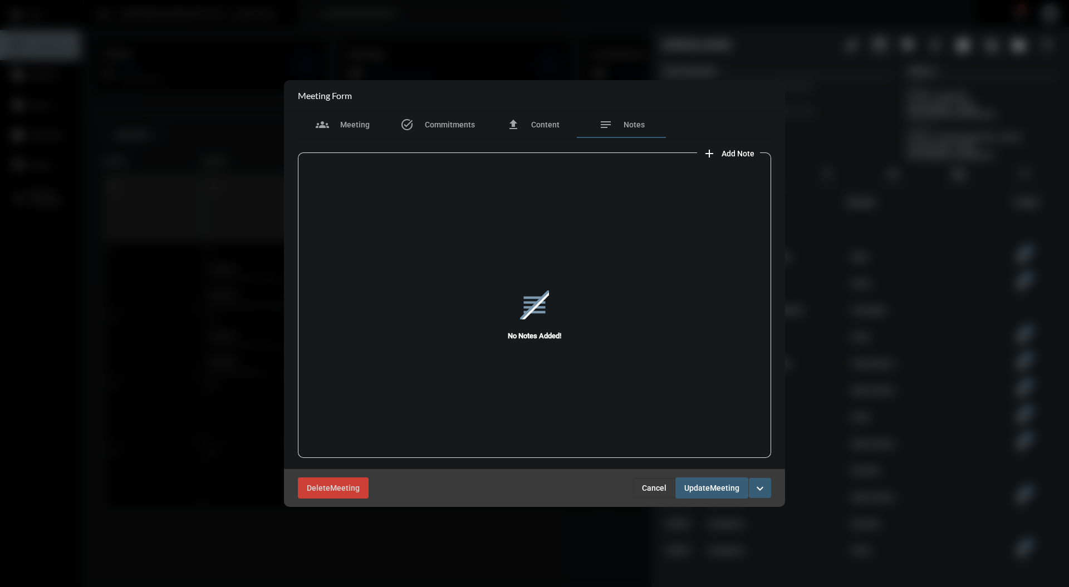
click at [742, 149] on span "Add Note" at bounding box center [737, 153] width 33 height 9
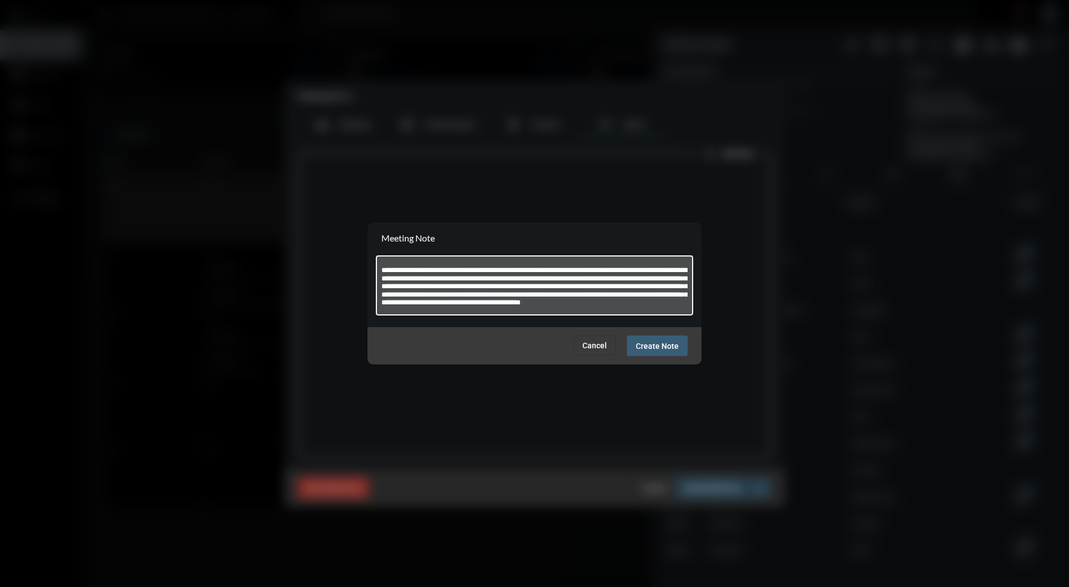
scroll to position [6, 0]
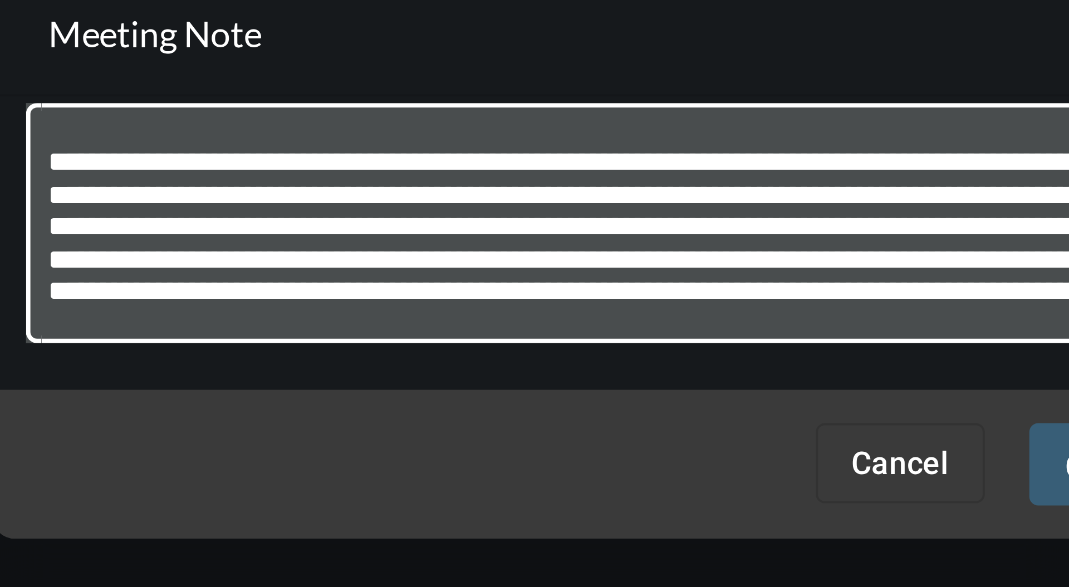
click at [525, 305] on textarea "**********" at bounding box center [534, 287] width 307 height 44
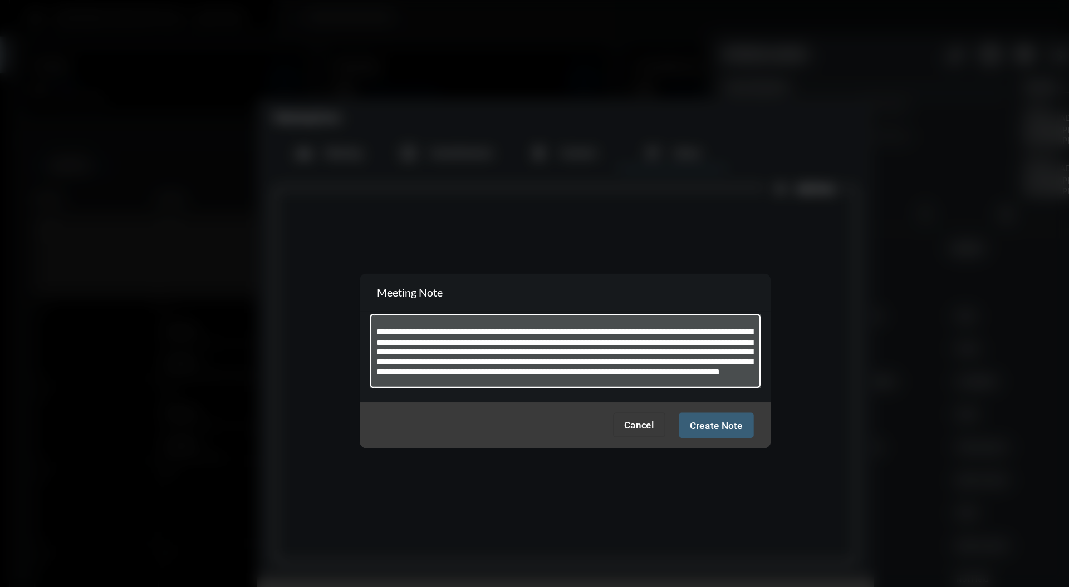
type textarea "**********"
click at [666, 346] on span "Create Note" at bounding box center [657, 346] width 43 height 9
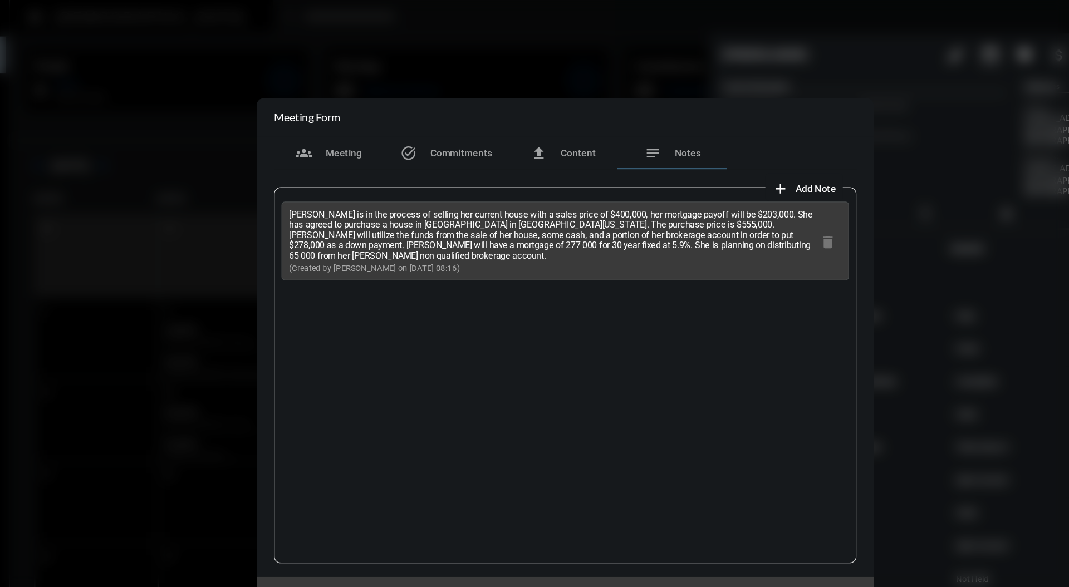
drag, startPoint x: 339, startPoint y: 214, endPoint x: 304, endPoint y: 174, distance: 52.8
click at [304, 174] on div "[PERSON_NAME] is in the process of selling her current house with a sales price…" at bounding box center [534, 196] width 461 height 64
copy p "[PERSON_NAME] is in the process of selling her current house with a sales price…"
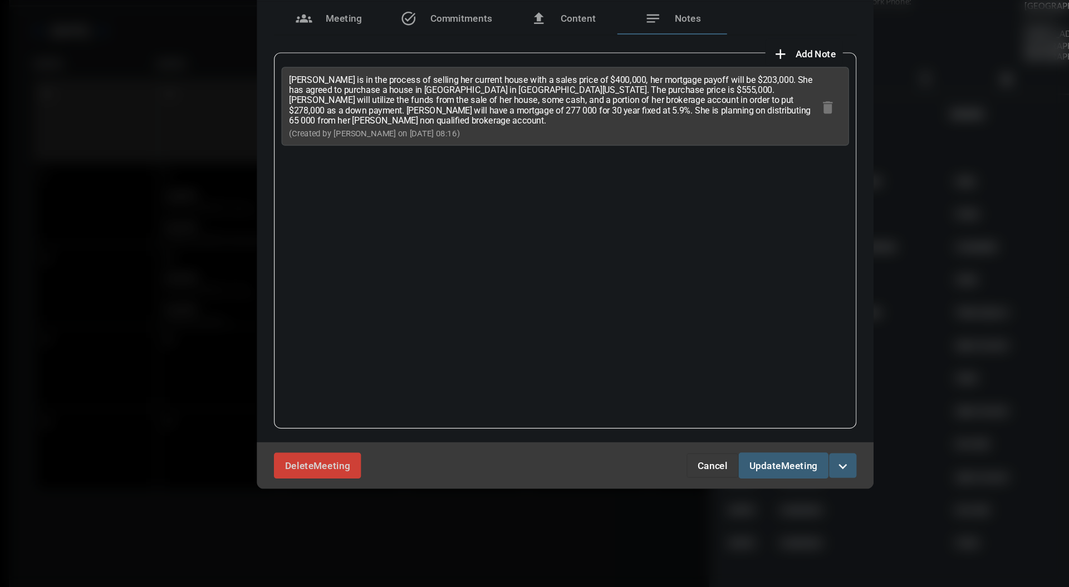
click at [716, 491] on span "Meeting" at bounding box center [724, 488] width 29 height 9
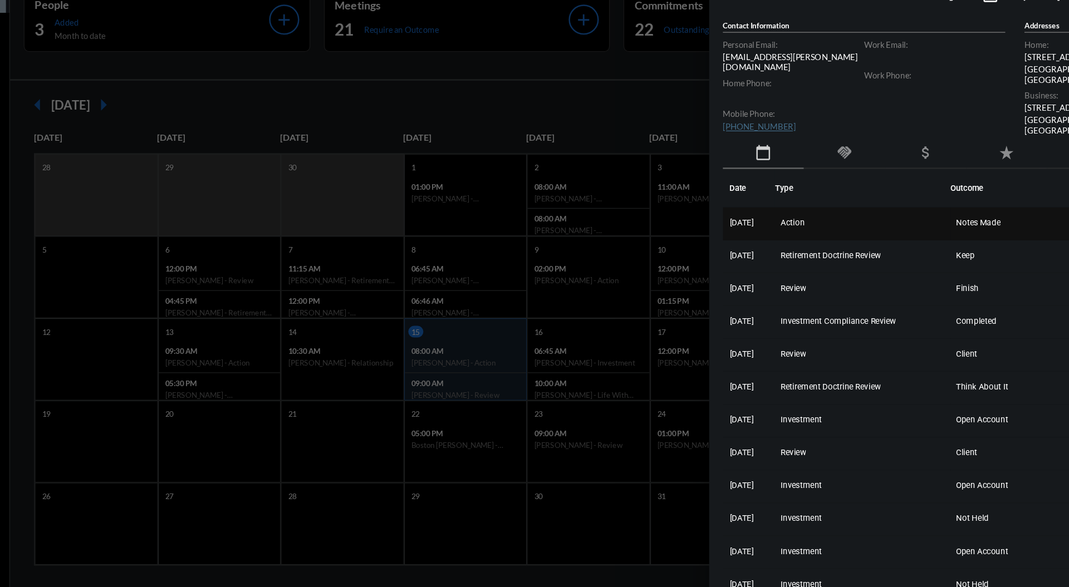
click at [775, 218] on td "Action" at bounding box center [776, 231] width 142 height 27
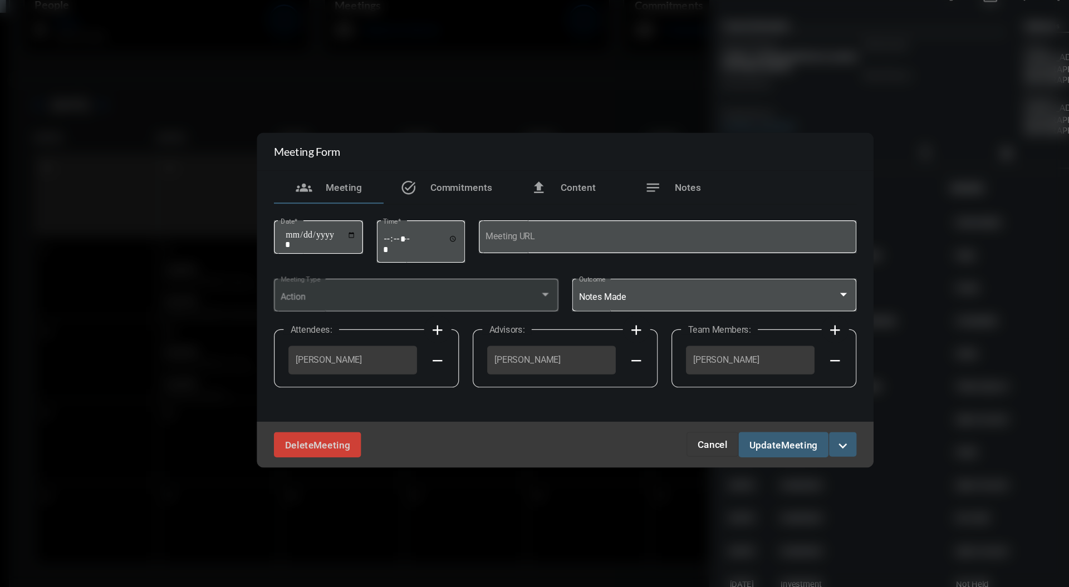
click at [503, 289] on div "Action" at bounding box center [408, 291] width 210 height 8
click at [648, 409] on span "Cancel" at bounding box center [654, 410] width 24 height 9
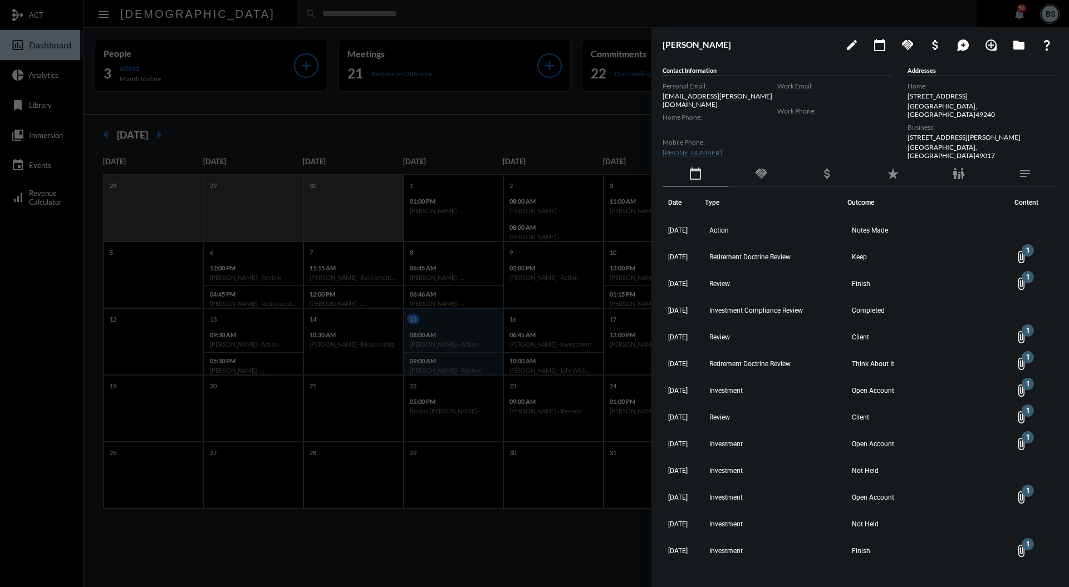
click at [553, 128] on div at bounding box center [534, 293] width 1069 height 587
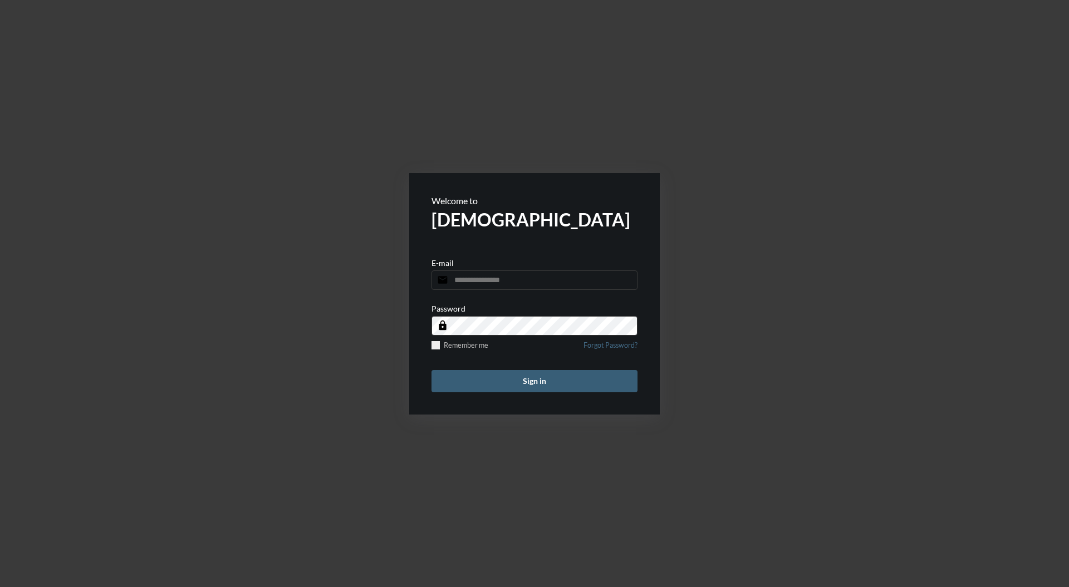
type input "**********"
click at [545, 391] on button "Sign in" at bounding box center [534, 381] width 206 height 22
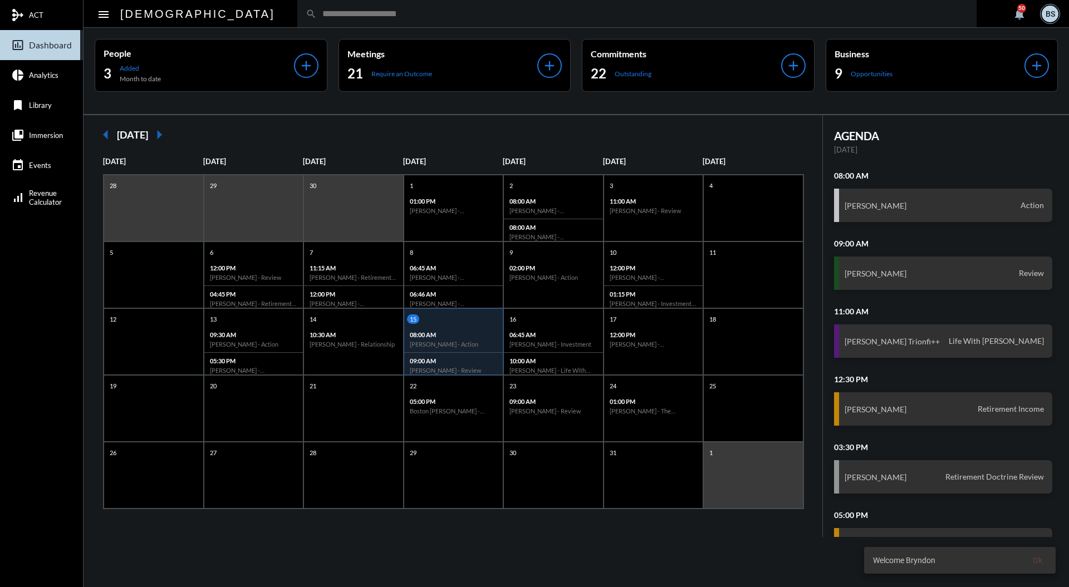
click at [453, 13] on input "text" at bounding box center [642, 13] width 651 height 9
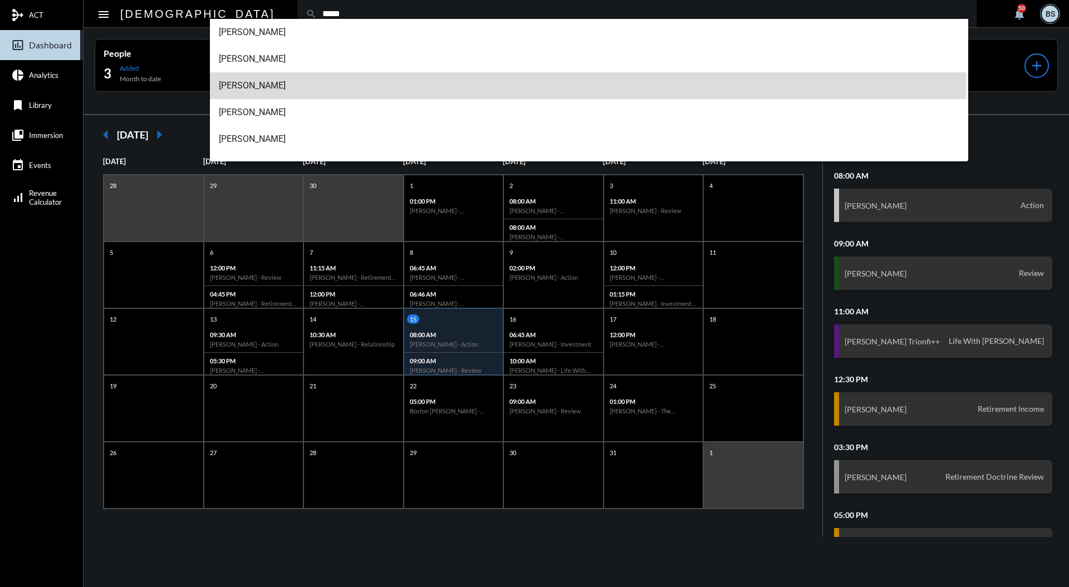
type input "*****"
click at [308, 85] on span "James Brady" at bounding box center [589, 85] width 741 height 27
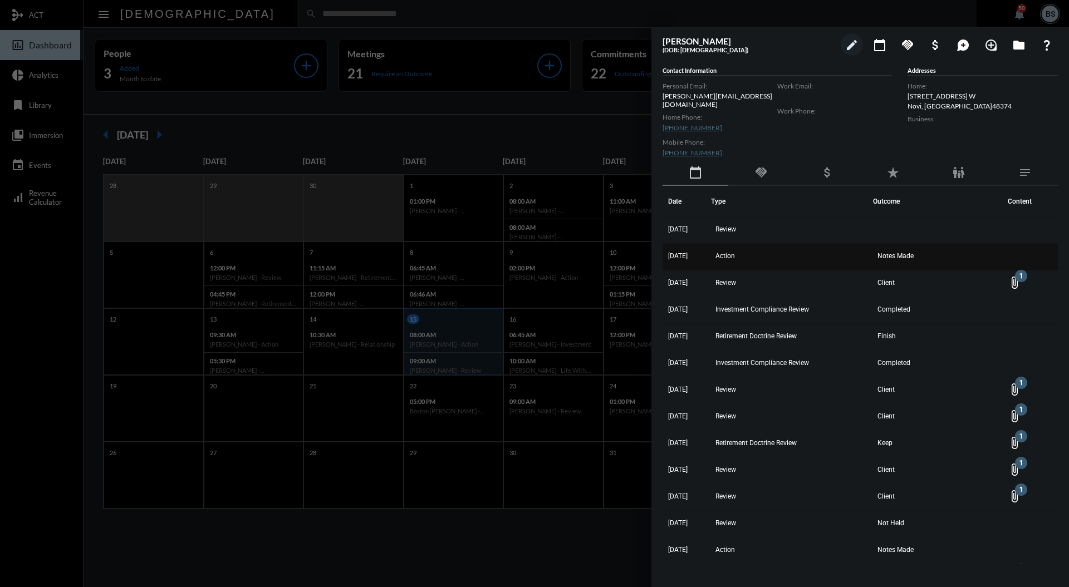
click at [781, 250] on td "Action" at bounding box center [792, 257] width 162 height 27
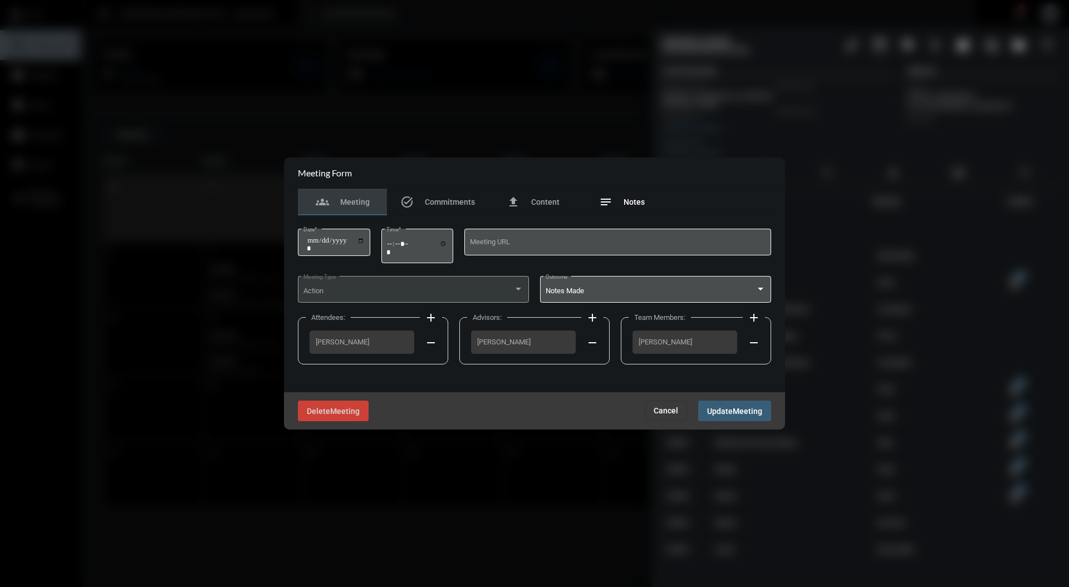
click at [637, 205] on span "Notes" at bounding box center [633, 202] width 21 height 9
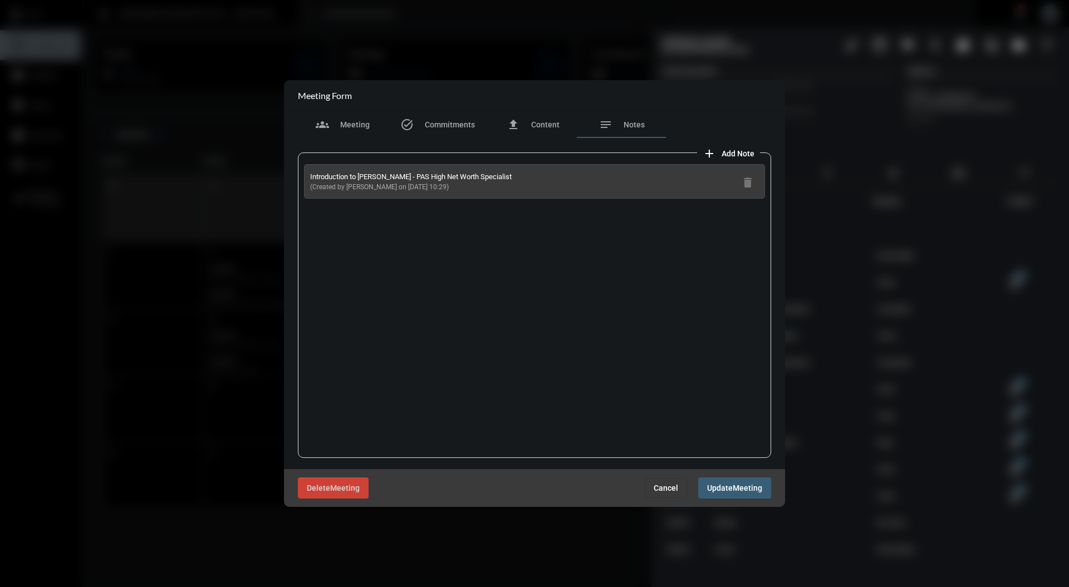
click at [667, 488] on span "Cancel" at bounding box center [665, 488] width 24 height 9
